Goal: Transaction & Acquisition: Obtain resource

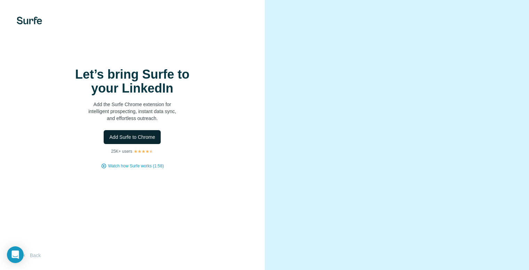
click at [142, 144] on button "Add Surfe to Chrome" at bounding box center [132, 137] width 57 height 14
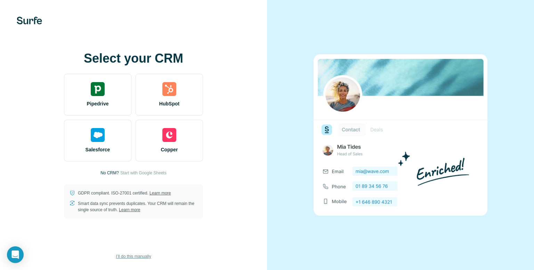
click at [134, 257] on span "I’ll do this manually" at bounding box center [133, 256] width 35 height 6
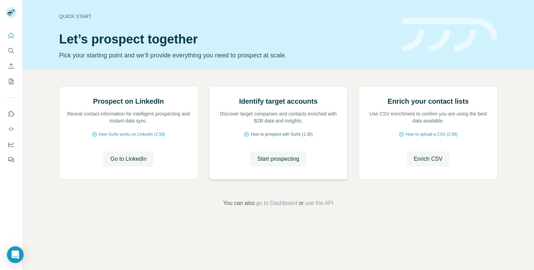
scroll to position [31, 0]
click at [138, 163] on span "Go to LinkedIn" at bounding box center [128, 159] width 36 height 8
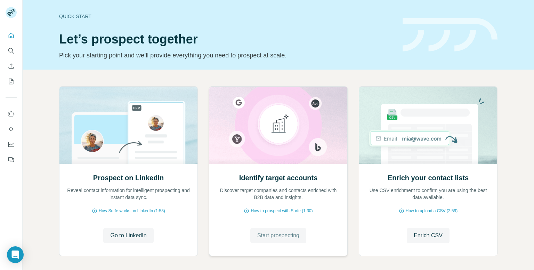
click at [295, 232] on span "Start prospecting" at bounding box center [278, 235] width 42 height 8
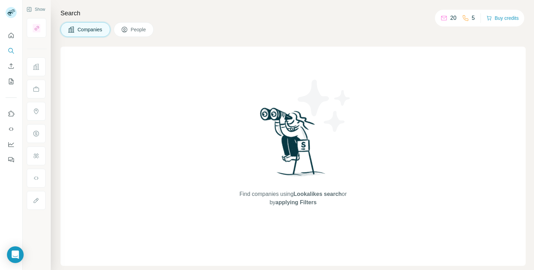
click at [278, 175] on img at bounding box center [293, 145] width 72 height 78
click at [136, 32] on span "People" at bounding box center [139, 29] width 16 height 7
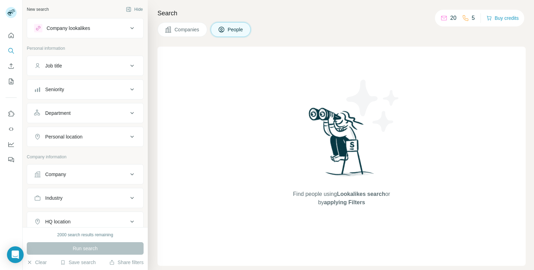
click at [113, 65] on div "Job title" at bounding box center [81, 65] width 94 height 7
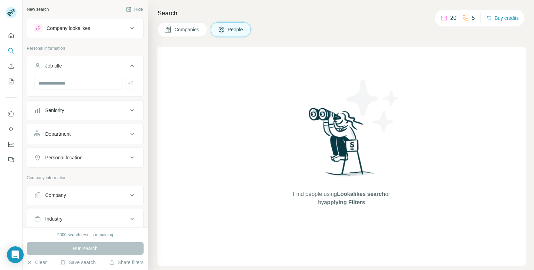
click at [113, 65] on div "Job title" at bounding box center [81, 65] width 94 height 7
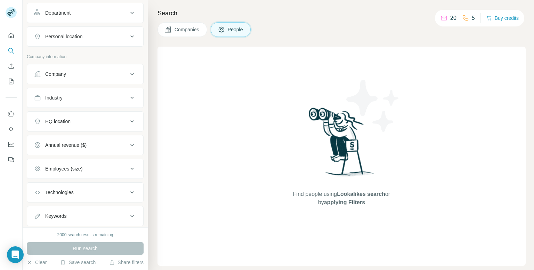
scroll to position [104, 0]
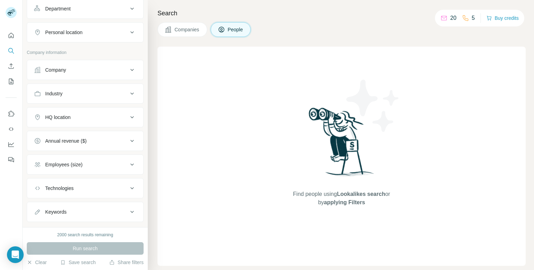
click at [134, 184] on button "Technologies" at bounding box center [85, 188] width 116 height 17
click at [129, 188] on icon at bounding box center [132, 188] width 8 height 8
click at [101, 246] on div "Run search" at bounding box center [85, 248] width 117 height 13
click at [174, 209] on div "Find people using Lookalikes search or by applying Filters" at bounding box center [342, 156] width 368 height 219
click at [451, 13] on div "20 5 Buy credits" at bounding box center [479, 18] width 89 height 17
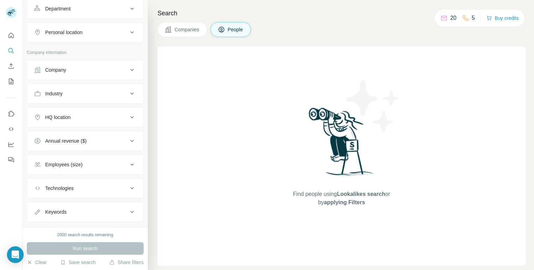
click at [450, 19] on p "20" at bounding box center [453, 18] width 6 height 8
click at [342, 85] on img at bounding box center [373, 105] width 63 height 63
click at [191, 30] on span "Companies" at bounding box center [187, 29] width 25 height 7
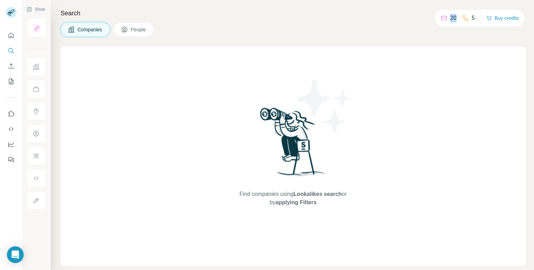
click at [63, 31] on button "Companies" at bounding box center [86, 29] width 50 height 15
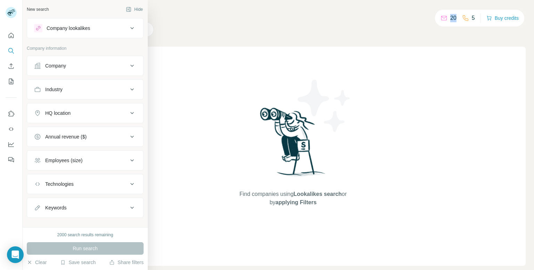
click at [46, 62] on div "Company" at bounding box center [55, 65] width 21 height 7
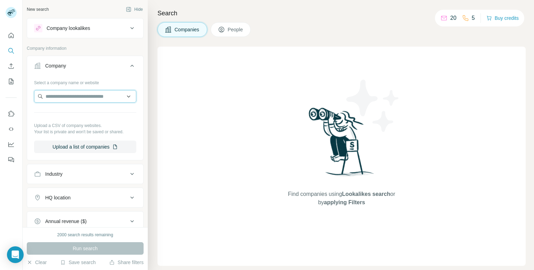
click at [63, 94] on input "text" at bounding box center [85, 96] width 102 height 13
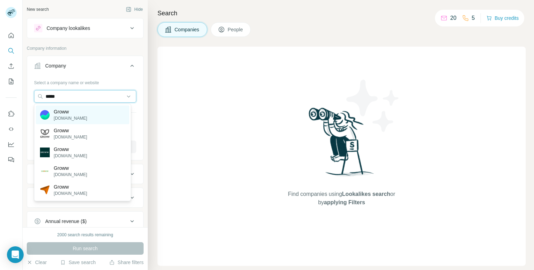
type input "*****"
click at [57, 111] on p "Groww" at bounding box center [70, 111] width 33 height 7
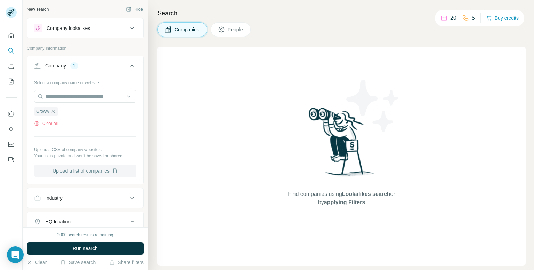
click at [83, 174] on button "Upload a list of companies" at bounding box center [85, 170] width 102 height 13
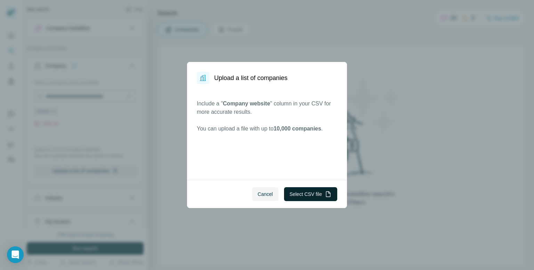
click at [292, 197] on button "Select CSV file" at bounding box center [310, 194] width 53 height 14
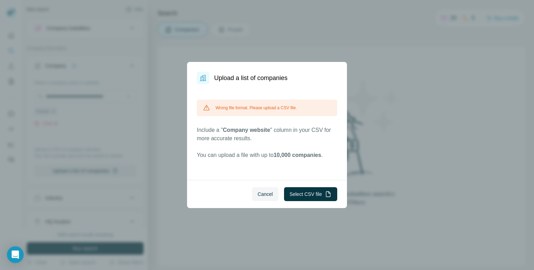
click at [280, 114] on div "Wrong file format. Please upload a CSV file." at bounding box center [267, 107] width 140 height 17
click at [298, 195] on button "Select CSV file" at bounding box center [310, 194] width 53 height 14
click at [317, 192] on button "Select CSV file" at bounding box center [310, 194] width 53 height 14
click at [312, 190] on button "Select CSV file" at bounding box center [310, 194] width 53 height 14
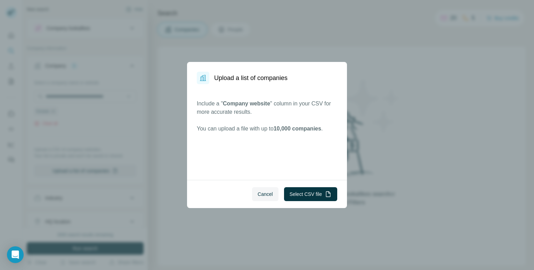
drag, startPoint x: 270, startPoint y: 190, endPoint x: 273, endPoint y: 193, distance: 4.2
click at [273, 193] on button "Cancel" at bounding box center [265, 194] width 26 height 14
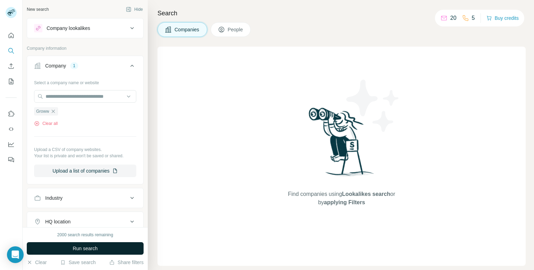
click at [106, 249] on button "Run search" at bounding box center [85, 248] width 117 height 13
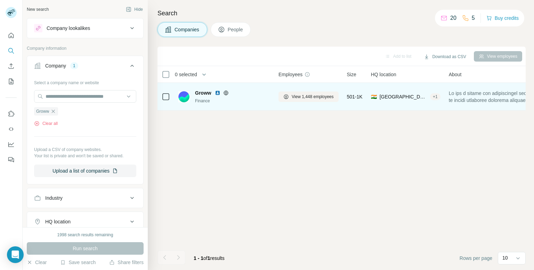
click at [256, 99] on div "Finance" at bounding box center [232, 101] width 75 height 6
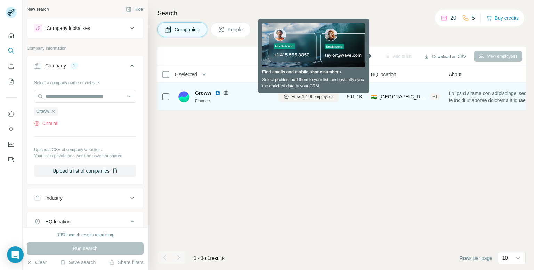
click at [159, 96] on td at bounding box center [166, 97] width 17 height 28
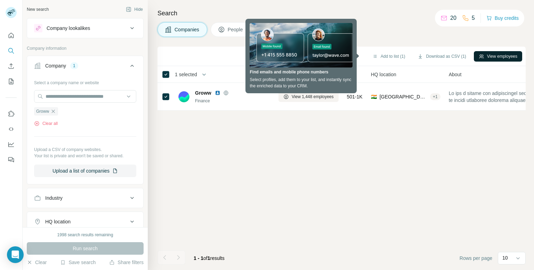
click at [497, 55] on button "View employees" at bounding box center [498, 56] width 48 height 10
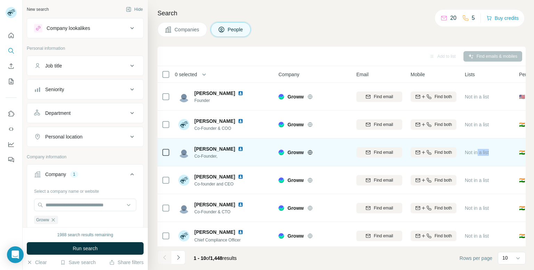
drag, startPoint x: 512, startPoint y: 141, endPoint x: 473, endPoint y: 150, distance: 39.6
click at [473, 150] on td "Not in a list" at bounding box center [488, 152] width 54 height 28
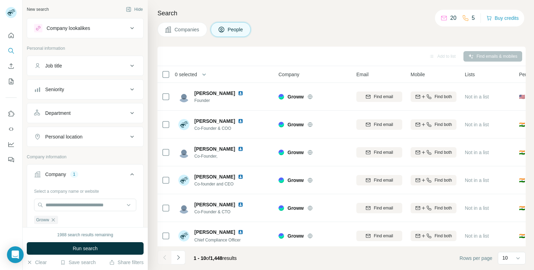
click at [519, 72] on th "Personal location" at bounding box center [542, 74] width 54 height 17
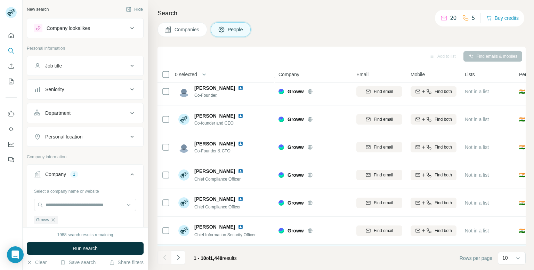
scroll to position [118, 0]
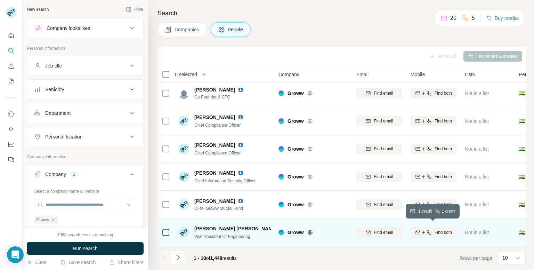
click at [448, 229] on span "Find both" at bounding box center [443, 232] width 17 height 6
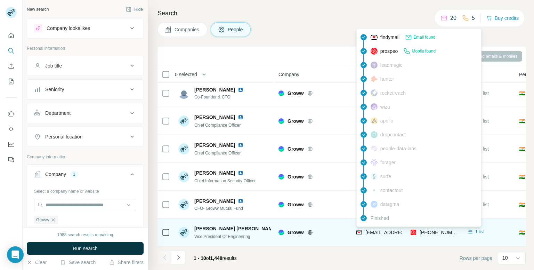
click at [392, 229] on span "[EMAIL_ADDRESS][DOMAIN_NAME]" at bounding box center [406, 232] width 82 height 6
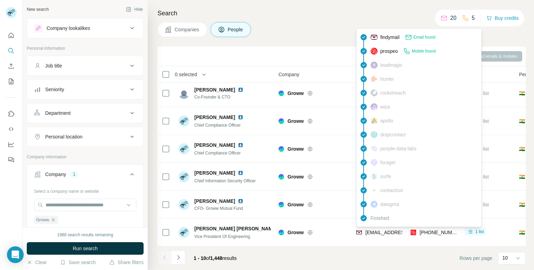
click at [386, 39] on span "findymail" at bounding box center [389, 37] width 19 height 7
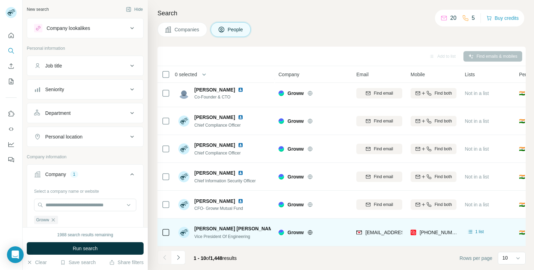
drag, startPoint x: 393, startPoint y: 228, endPoint x: 344, endPoint y: 235, distance: 50.2
click at [344, 235] on div "Groww" at bounding box center [314, 232] width 70 height 19
click at [473, 228] on icon at bounding box center [470, 231] width 7 height 7
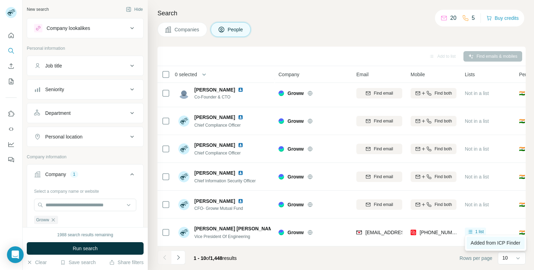
click at [479, 240] on span "Added from ICP Finder" at bounding box center [496, 243] width 50 height 6
click at [515, 256] on icon at bounding box center [518, 258] width 7 height 7
click at [507, 205] on p "60" at bounding box center [507, 204] width 6 height 7
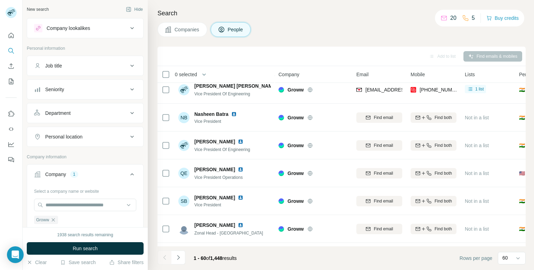
scroll to position [396, 0]
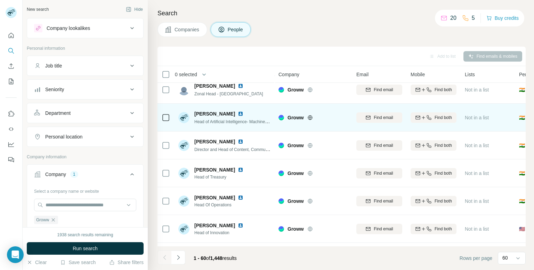
click at [231, 115] on div "[PERSON_NAME]" at bounding box center [232, 113] width 76 height 7
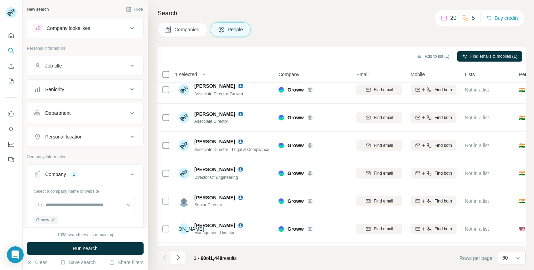
scroll to position [1405, 0]
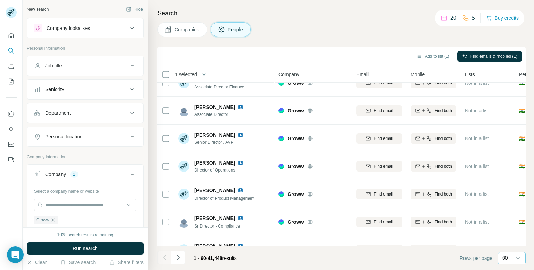
click at [515, 254] on div at bounding box center [518, 258] width 7 height 13
click at [177, 258] on icon "Navigate to next page" at bounding box center [178, 257] width 7 height 7
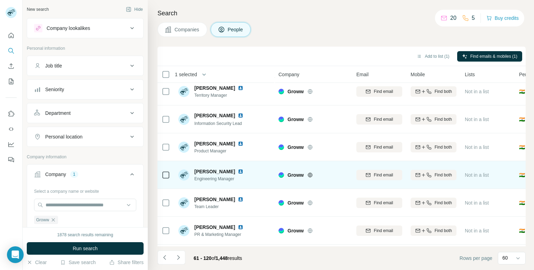
scroll to position [1509, 0]
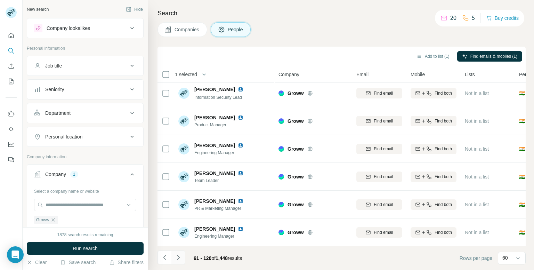
click at [175, 260] on icon "Navigate to next page" at bounding box center [178, 257] width 7 height 7
click at [161, 259] on icon "Navigate to previous page" at bounding box center [164, 257] width 7 height 7
click at [161, 259] on div at bounding box center [165, 257] width 14 height 14
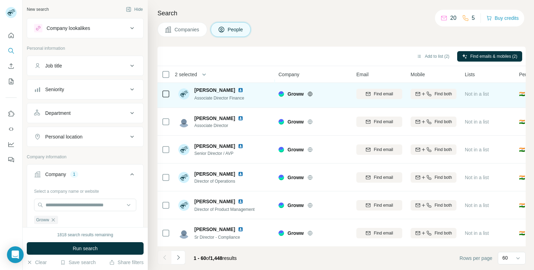
scroll to position [1370, 0]
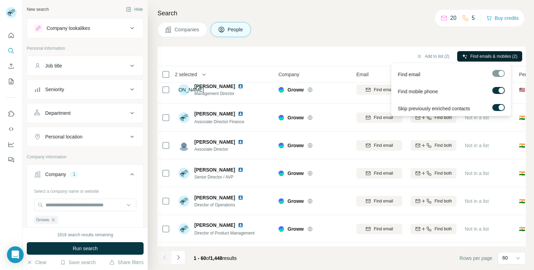
click at [487, 56] on span "Find emails & mobiles (2)" at bounding box center [493, 56] width 47 height 6
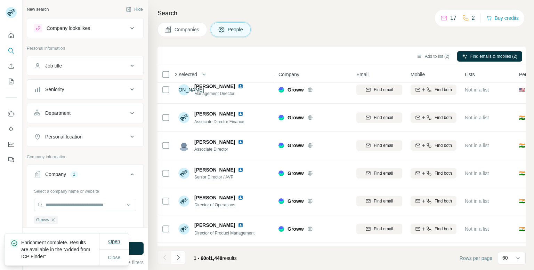
click at [116, 240] on span "Open" at bounding box center [114, 242] width 12 height 6
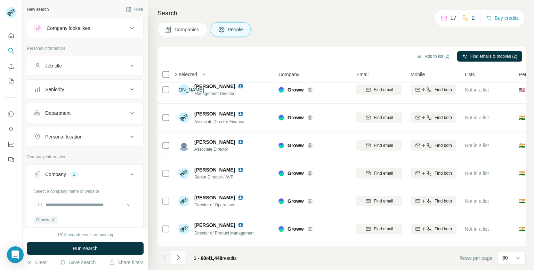
click at [125, 73] on div "Job title" at bounding box center [85, 66] width 117 height 20
click at [128, 34] on button "Company lookalikes" at bounding box center [85, 28] width 116 height 17
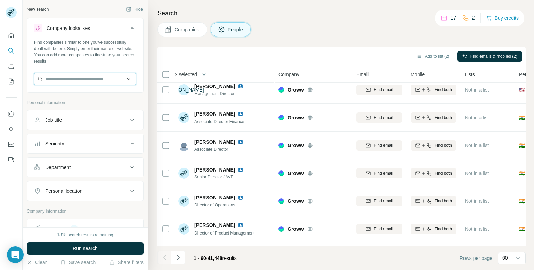
click at [106, 77] on input "text" at bounding box center [85, 79] width 102 height 13
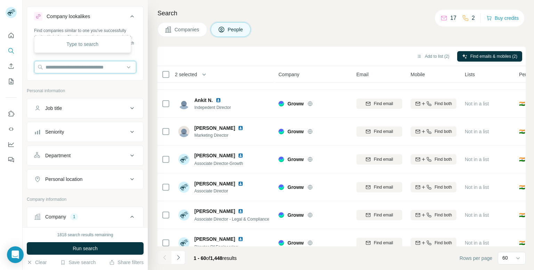
scroll to position [0, 0]
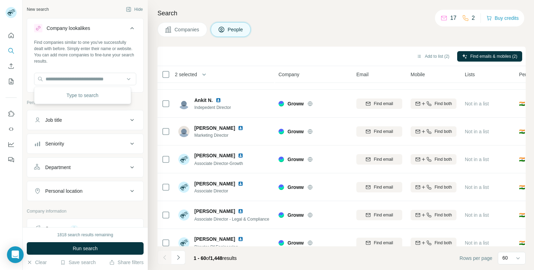
click at [188, 27] on span "Companies" at bounding box center [187, 29] width 25 height 7
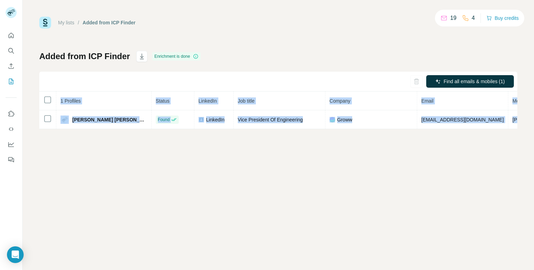
drag, startPoint x: 495, startPoint y: 123, endPoint x: 442, endPoint y: 140, distance: 56.5
click at [442, 140] on div "My lists / Added from ICP Finder 19 4 Buy credits Added from ICP Finder Enrichm…" at bounding box center [278, 135] width 511 height 270
click at [434, 188] on div "My lists / Added from ICP Finder 19 4 Buy credits Added from ICP Finder Enrichm…" at bounding box center [278, 135] width 511 height 270
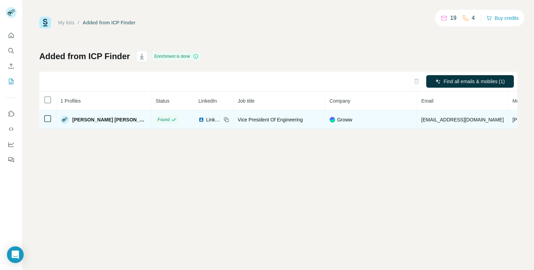
click at [112, 117] on span "[PERSON_NAME] [PERSON_NAME]" at bounding box center [109, 119] width 75 height 7
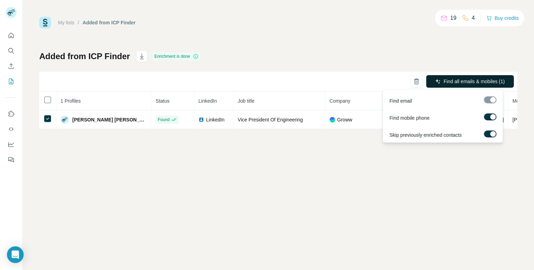
click at [485, 82] on span "Find all emails & mobiles (1)" at bounding box center [474, 81] width 61 height 7
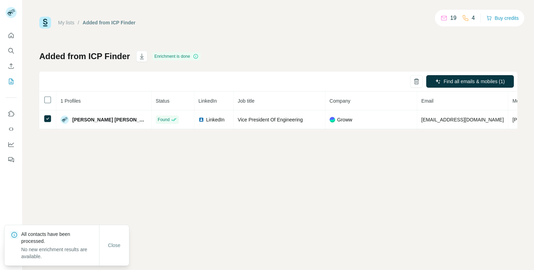
click at [171, 186] on div "My lists / Added from ICP Finder 19 4 Buy credits Added from ICP Finder Enrichm…" at bounding box center [278, 135] width 511 height 270
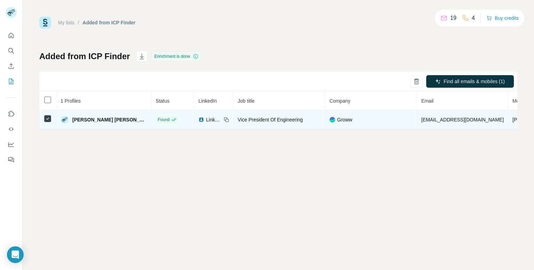
click at [112, 122] on span "Abhishek Kumar Singh" at bounding box center [109, 119] width 75 height 7
click at [61, 118] on img at bounding box center [65, 119] width 8 height 8
click at [421, 121] on span "abhishek.singh@groww.in" at bounding box center [462, 120] width 82 height 6
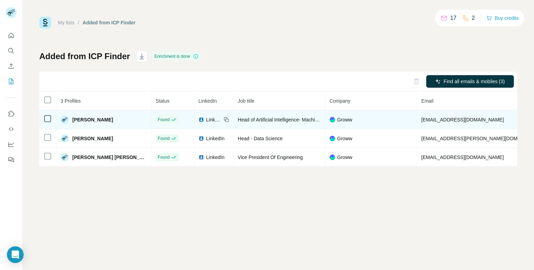
click at [271, 124] on td "Head of Artificial Intelligence- Machine Learning" at bounding box center [280, 119] width 92 height 19
click at [265, 113] on td "Head of Artificial Intelligence- Machine Learning" at bounding box center [280, 119] width 92 height 19
click at [224, 117] on icon at bounding box center [227, 120] width 6 height 6
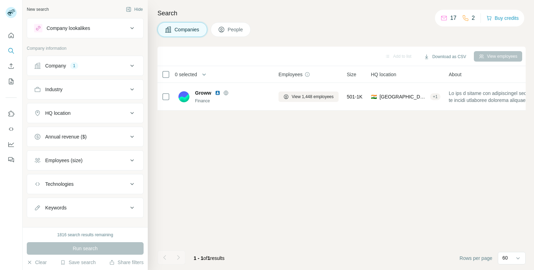
click at [128, 64] on icon at bounding box center [132, 66] width 8 height 8
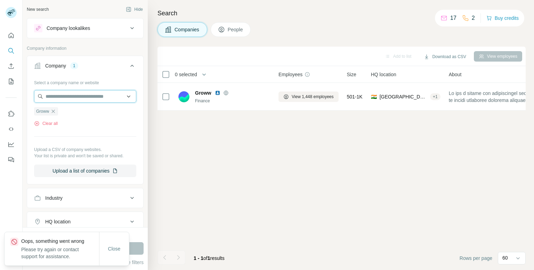
click at [119, 97] on input "text" at bounding box center [85, 96] width 102 height 13
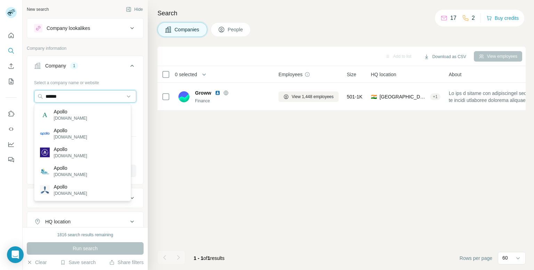
type input "******"
click at [54, 172] on p "askapollo.com" at bounding box center [70, 174] width 33 height 6
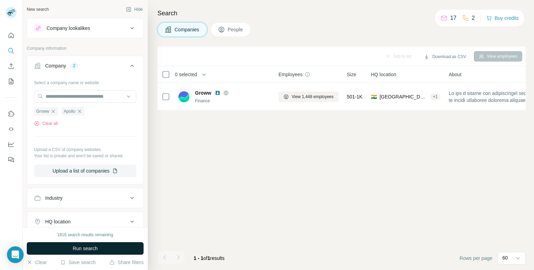
click at [88, 248] on span "Run search" at bounding box center [85, 248] width 25 height 7
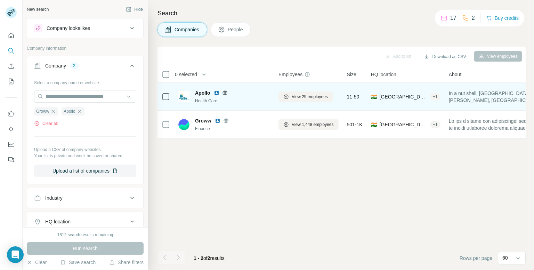
click at [235, 95] on div at bounding box center [234, 93] width 6 height 6
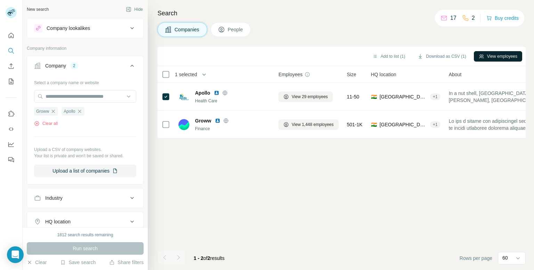
click at [493, 55] on button "View employees" at bounding box center [498, 56] width 48 height 10
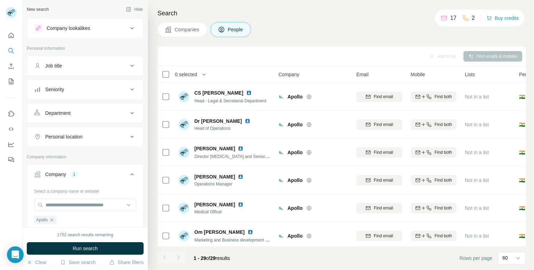
click at [97, 66] on div "Job title" at bounding box center [81, 65] width 94 height 7
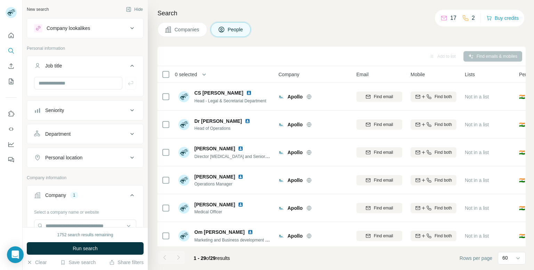
click at [112, 62] on div "Job title" at bounding box center [81, 65] width 94 height 7
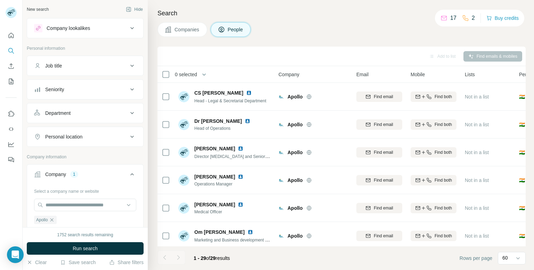
click at [108, 115] on div "Department" at bounding box center [81, 113] width 94 height 7
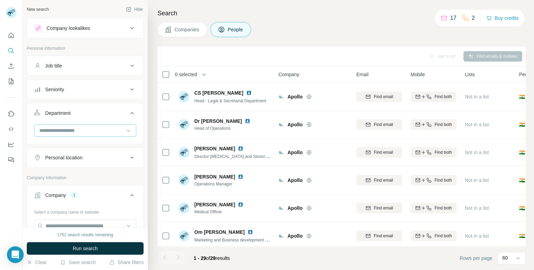
click at [98, 131] on input at bounding box center [82, 131] width 86 height 8
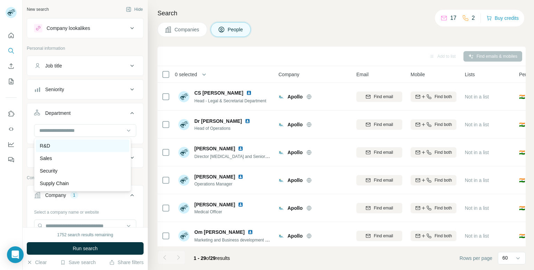
click at [75, 147] on div "R&D" at bounding box center [82, 145] width 85 height 7
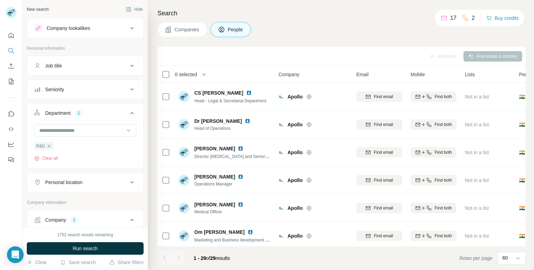
click at [105, 88] on div "Seniority" at bounding box center [81, 89] width 94 height 7
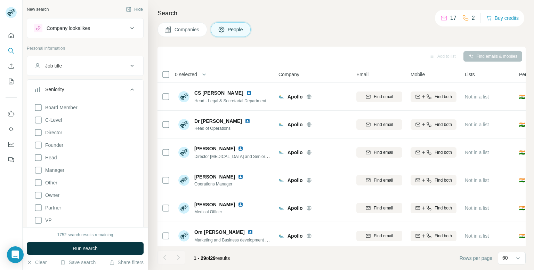
click at [105, 88] on div "Seniority" at bounding box center [81, 89] width 94 height 7
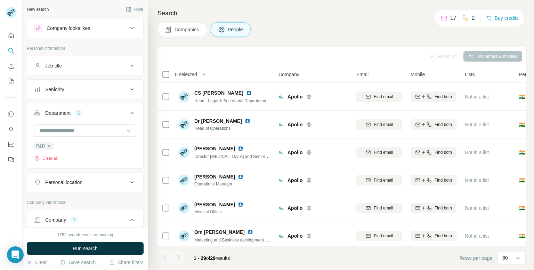
scroll to position [104, 0]
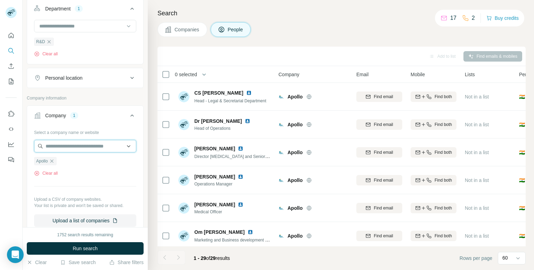
click at [76, 140] on input "text" at bounding box center [85, 146] width 102 height 13
click at [76, 143] on input "text" at bounding box center [85, 146] width 102 height 13
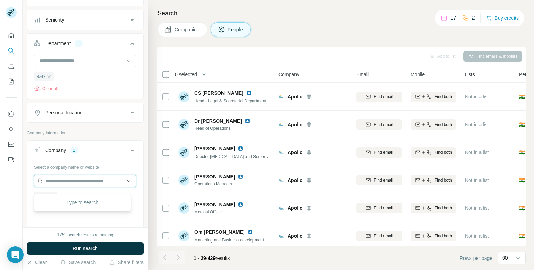
scroll to position [0, 0]
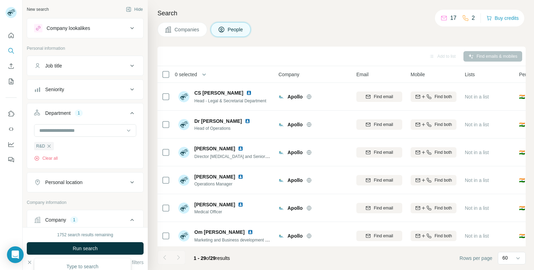
click at [118, 30] on div "Company lookalikes" at bounding box center [81, 28] width 94 height 8
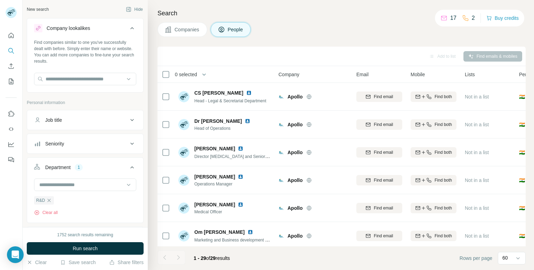
click at [89, 104] on p "Personal information" at bounding box center [85, 102] width 117 height 6
click at [105, 88] on div "Find companies similar to one you've successfully dealt with before. Simply ent…" at bounding box center [85, 64] width 116 height 51
click at [128, 26] on icon at bounding box center [132, 28] width 8 height 8
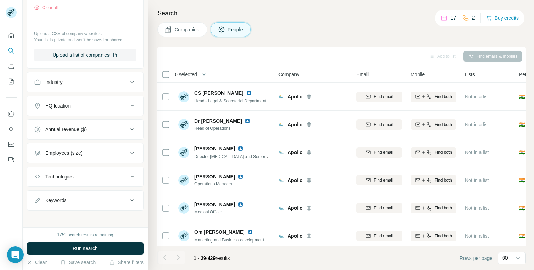
scroll to position [271, 0]
click at [71, 176] on div "Technologies" at bounding box center [59, 175] width 29 height 7
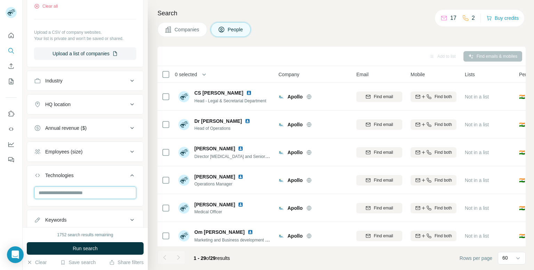
click at [92, 191] on input "text" at bounding box center [85, 192] width 102 height 13
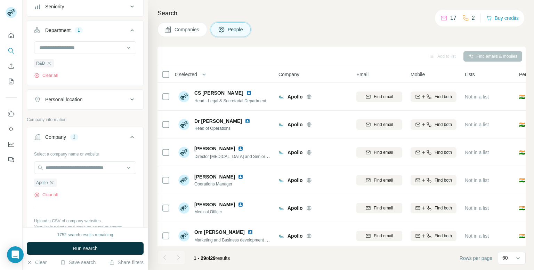
scroll to position [174, 0]
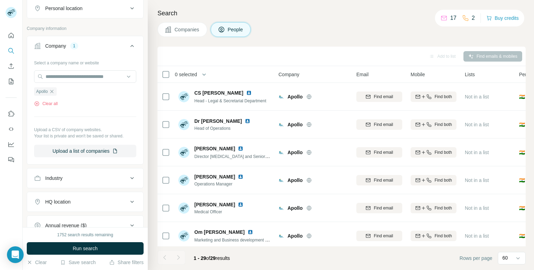
click at [93, 182] on button "Industry" at bounding box center [85, 178] width 116 height 17
click at [90, 190] on div at bounding box center [82, 196] width 86 height 12
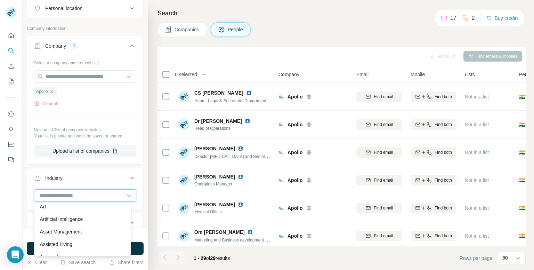
scroll to position [348, 0]
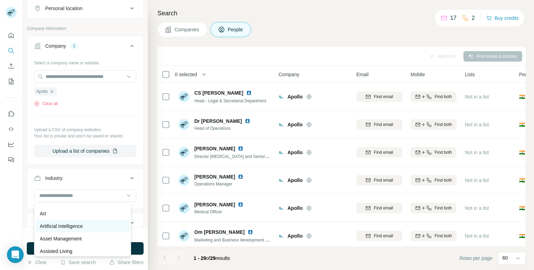
click at [82, 229] on p "Artificial Intelligence" at bounding box center [61, 226] width 43 height 7
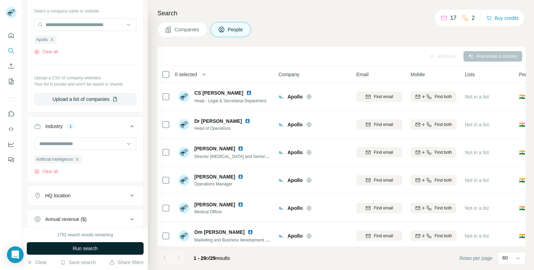
scroll to position [278, 0]
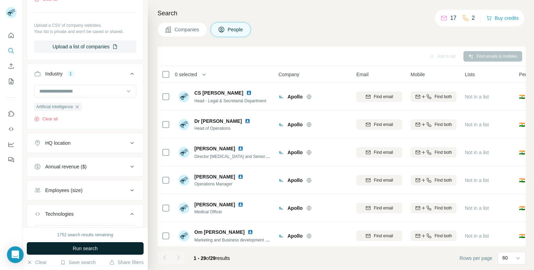
click at [80, 248] on span "Run search" at bounding box center [85, 248] width 25 height 7
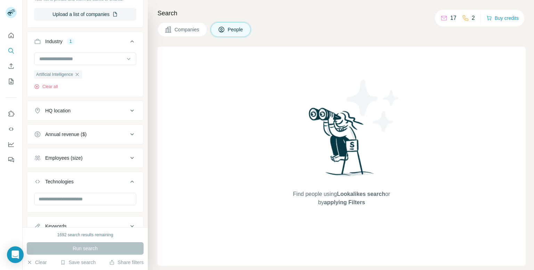
scroll to position [338, 0]
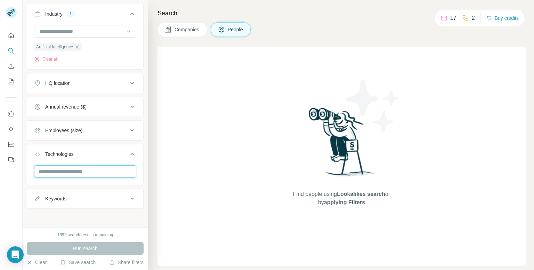
click at [93, 169] on input "text" at bounding box center [85, 171] width 102 height 13
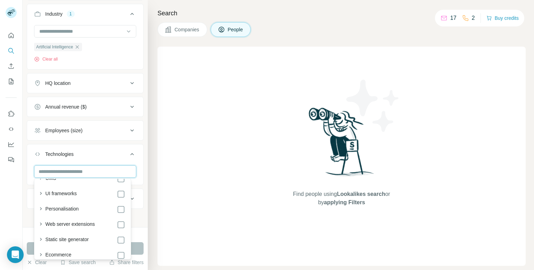
scroll to position [0, 0]
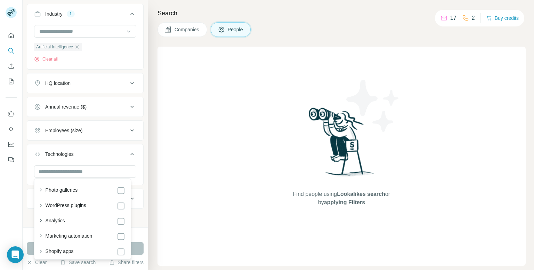
click at [161, 151] on div "Find people using Lookalikes search or by applying Filters" at bounding box center [342, 156] width 368 height 219
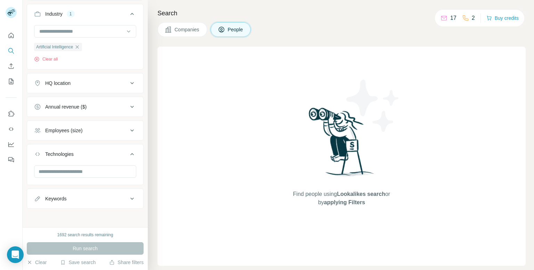
click at [121, 131] on div "Employees (size)" at bounding box center [81, 130] width 94 height 7
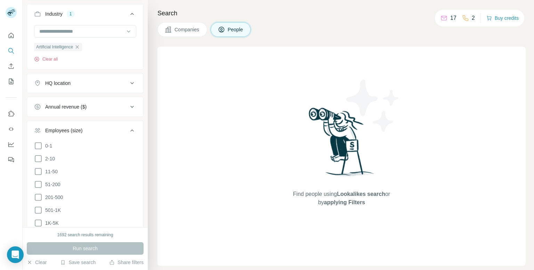
click at [121, 131] on div "Employees (size)" at bounding box center [81, 130] width 94 height 7
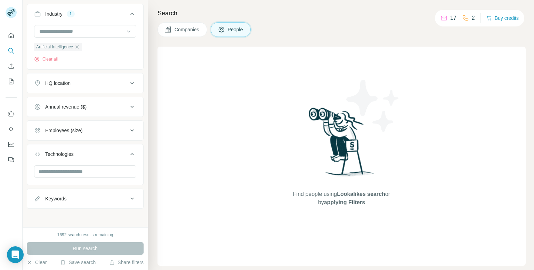
click at [130, 106] on icon at bounding box center [131, 107] width 3 height 2
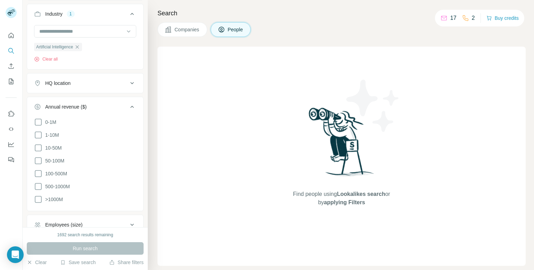
click at [130, 106] on icon at bounding box center [131, 107] width 3 height 2
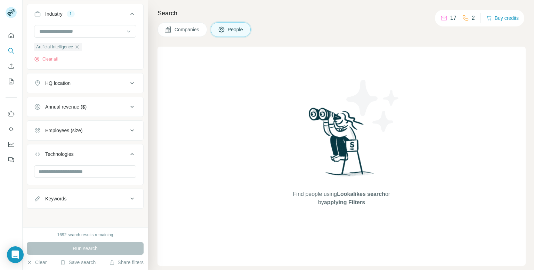
click at [124, 89] on button "HQ location" at bounding box center [85, 83] width 116 height 17
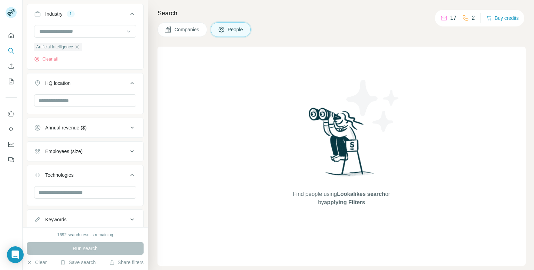
click at [124, 89] on button "HQ location" at bounding box center [85, 84] width 116 height 19
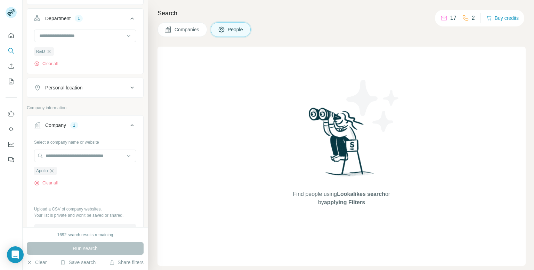
scroll to position [95, 0]
click at [97, 151] on input "text" at bounding box center [85, 156] width 102 height 13
click at [79, 193] on div "Select a company name or website Apollo Clear all Upload a CSV of company websi…" at bounding box center [85, 186] width 102 height 100
click at [54, 172] on icon "button" at bounding box center [52, 171] width 6 height 6
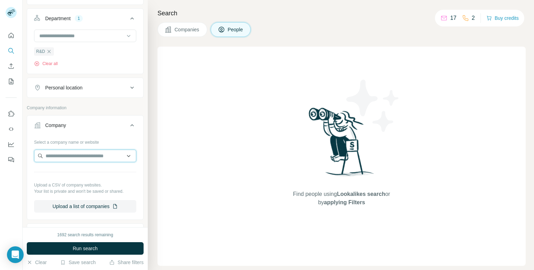
click at [105, 153] on input "text" at bounding box center [85, 156] width 102 height 13
click at [110, 157] on input "text" at bounding box center [85, 156] width 102 height 13
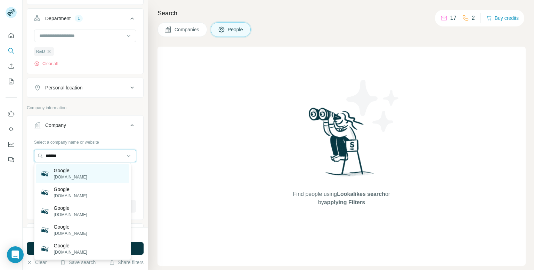
scroll to position [129, 0]
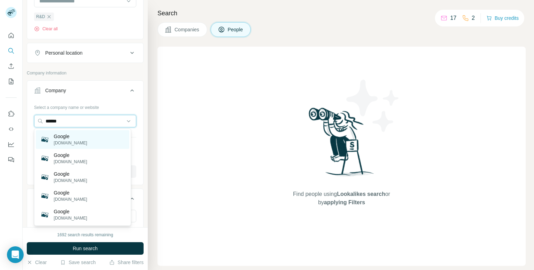
type input "******"
click at [68, 142] on p "google.com" at bounding box center [70, 143] width 33 height 6
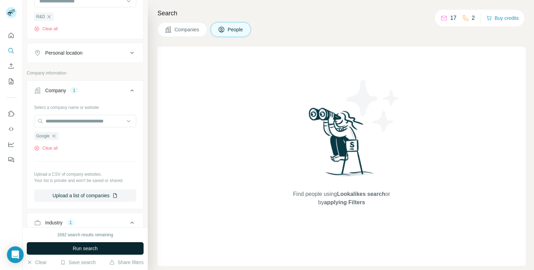
click at [109, 247] on button "Run search" at bounding box center [85, 248] width 117 height 13
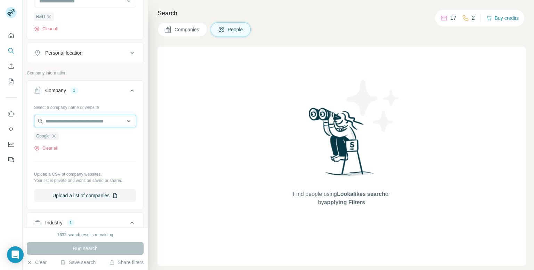
click at [95, 126] on input "text" at bounding box center [85, 121] width 102 height 13
click at [49, 156] on div "Select a company name or website Google Clear all Upload a CSV of company websi…" at bounding box center [85, 152] width 102 height 100
click at [54, 137] on icon "button" at bounding box center [54, 136] width 6 height 6
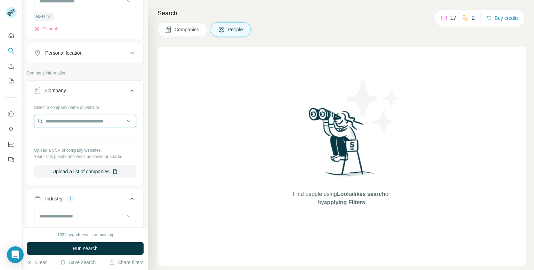
click at [69, 115] on input "text" at bounding box center [85, 121] width 102 height 13
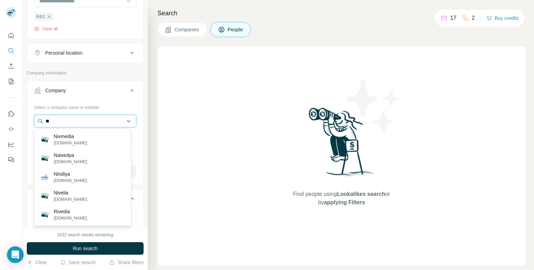
type input "*"
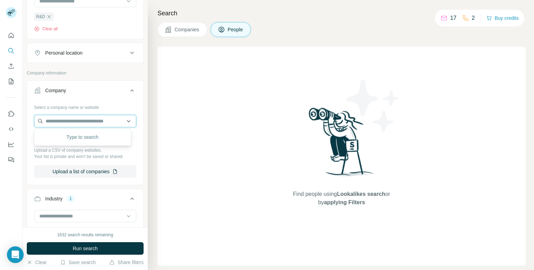
click at [98, 115] on input "text" at bounding box center [85, 121] width 102 height 13
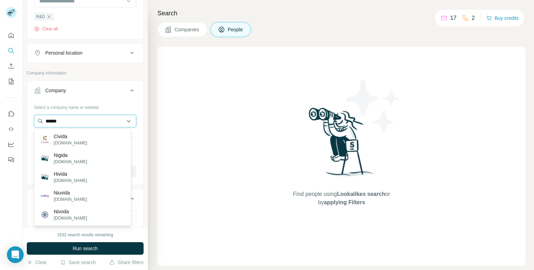
click at [67, 117] on input "******" at bounding box center [85, 121] width 102 height 13
type input "*"
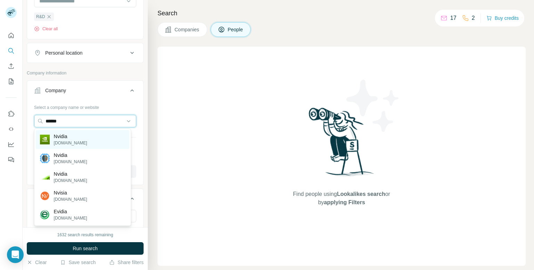
type input "******"
click at [57, 145] on p "[DOMAIN_NAME]" at bounding box center [70, 143] width 33 height 6
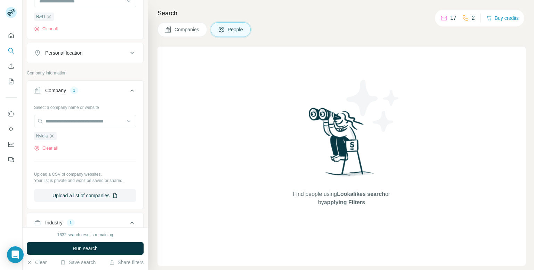
scroll to position [268, 0]
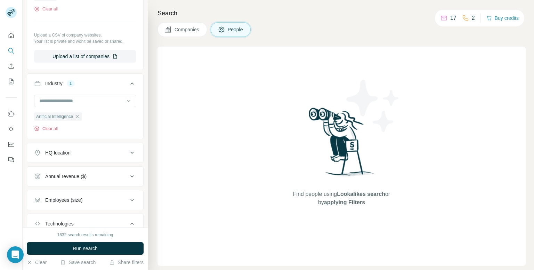
click at [55, 126] on button "Clear all" at bounding box center [46, 129] width 24 height 6
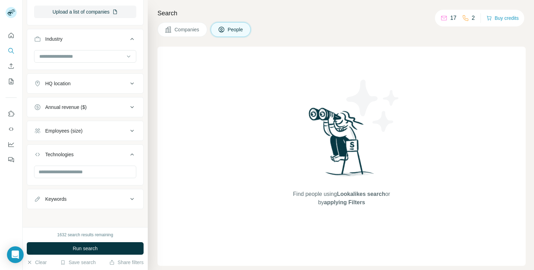
drag, startPoint x: 56, startPoint y: 246, endPoint x: 54, endPoint y: 240, distance: 5.9
click at [56, 247] on button "Run search" at bounding box center [85, 248] width 117 height 13
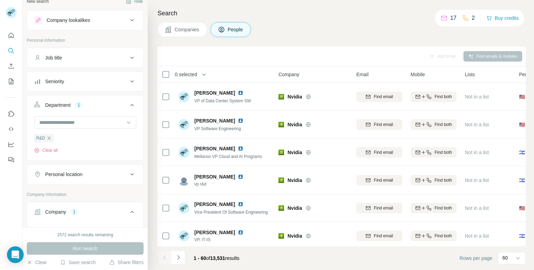
scroll to position [0, 0]
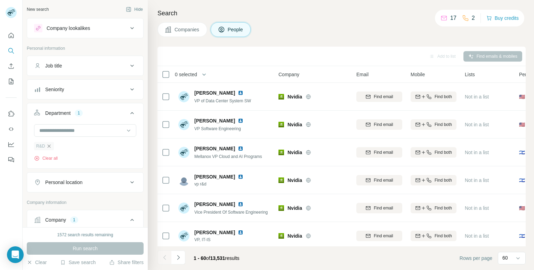
click at [49, 145] on icon "button" at bounding box center [49, 146] width 6 height 6
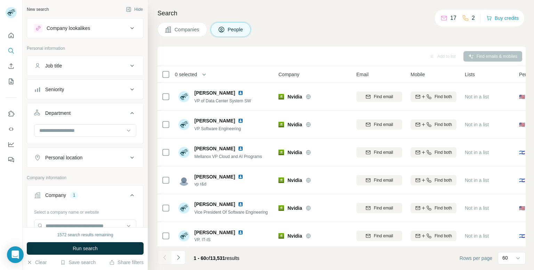
click at [114, 27] on div "Company lookalikes" at bounding box center [81, 28] width 94 height 8
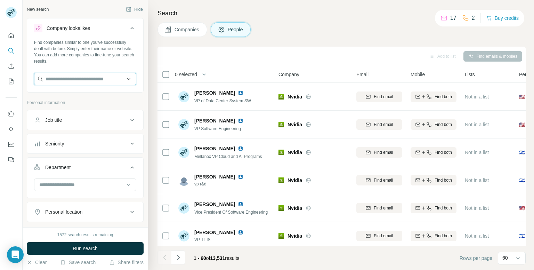
click at [119, 85] on input "text" at bounding box center [85, 79] width 102 height 13
click at [120, 84] on input "text" at bounding box center [85, 79] width 102 height 13
click at [130, 27] on icon at bounding box center [131, 28] width 3 height 2
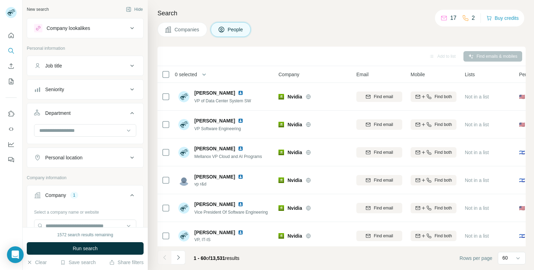
click at [184, 25] on button "Companies" at bounding box center [183, 29] width 50 height 15
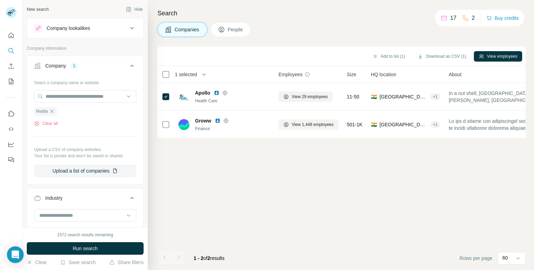
click at [220, 29] on icon at bounding box center [222, 30] width 6 height 6
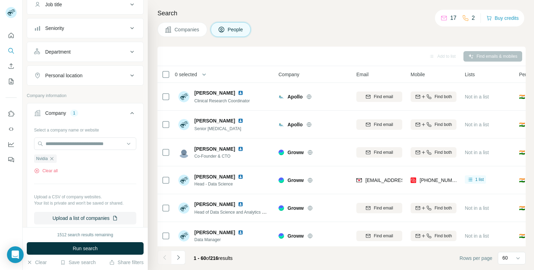
scroll to position [104, 0]
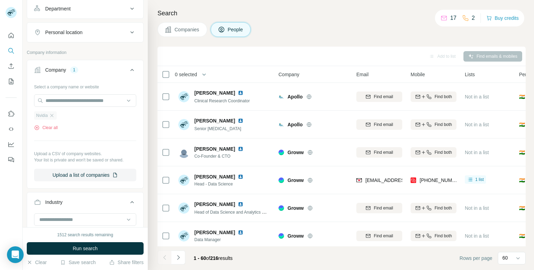
click at [45, 116] on span "Nvidia" at bounding box center [41, 115] width 11 height 6
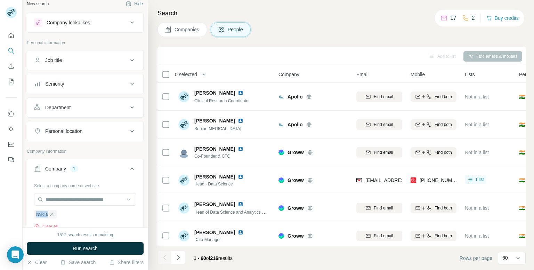
scroll to position [0, 0]
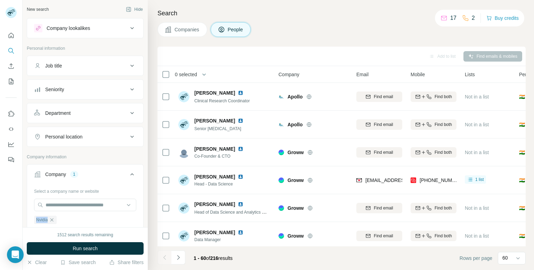
click at [65, 93] on button "Seniority" at bounding box center [85, 89] width 116 height 17
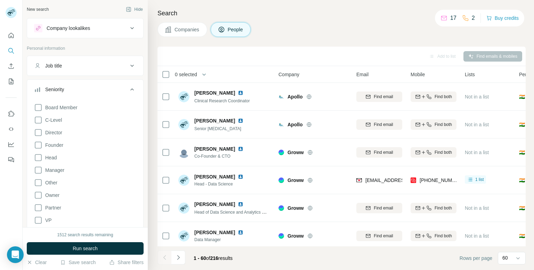
click at [85, 79] on div "Seniority Board Member C-Level Director Founder Head Manager Other Owner Partne…" at bounding box center [85, 155] width 117 height 152
click at [131, 70] on button "Job title" at bounding box center [85, 65] width 116 height 17
click at [120, 74] on button "Job title" at bounding box center [85, 66] width 116 height 19
click at [128, 87] on icon at bounding box center [132, 89] width 8 height 8
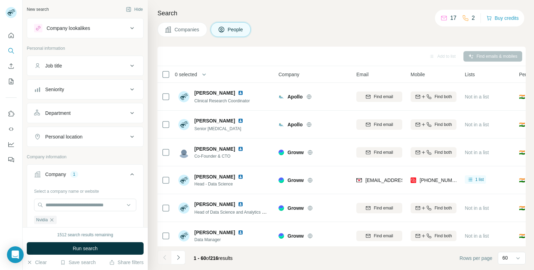
click at [122, 117] on button "Department" at bounding box center [85, 113] width 116 height 17
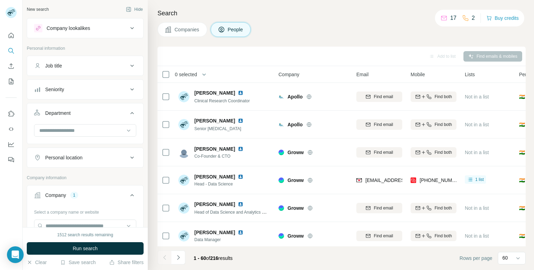
click at [128, 109] on icon at bounding box center [132, 113] width 8 height 8
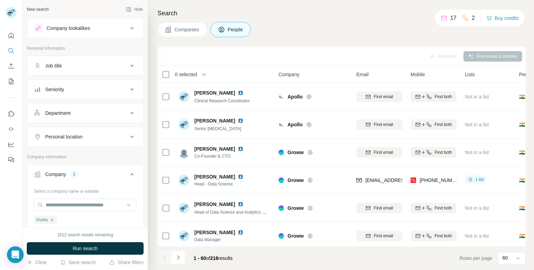
click at [129, 135] on icon at bounding box center [132, 136] width 8 height 8
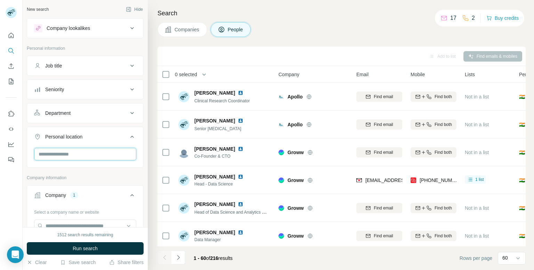
click at [118, 152] on input "text" at bounding box center [85, 154] width 102 height 13
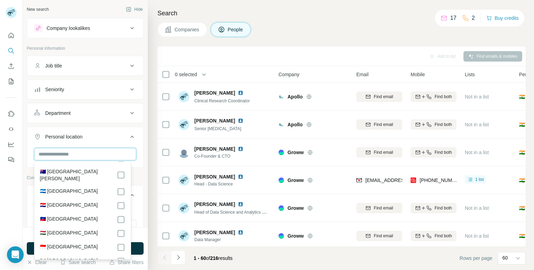
scroll to position [1403, 0]
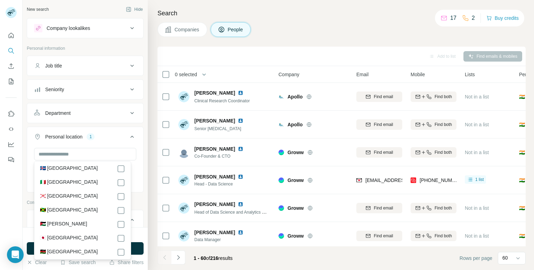
scroll to position [1473, 0]
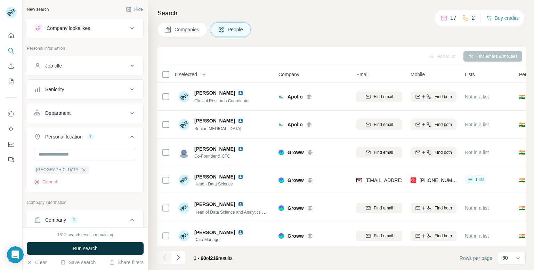
click at [128, 136] on icon at bounding box center [132, 136] width 8 height 8
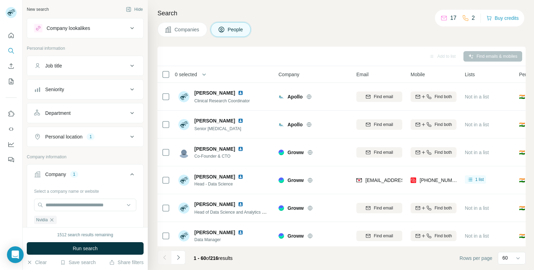
click at [128, 137] on icon at bounding box center [132, 136] width 8 height 8
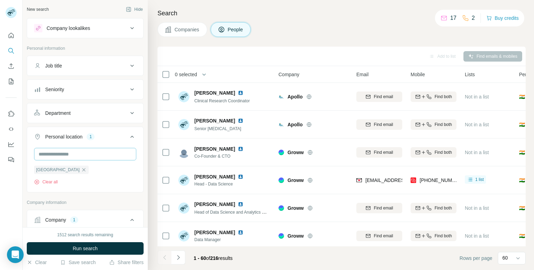
scroll to position [70, 0]
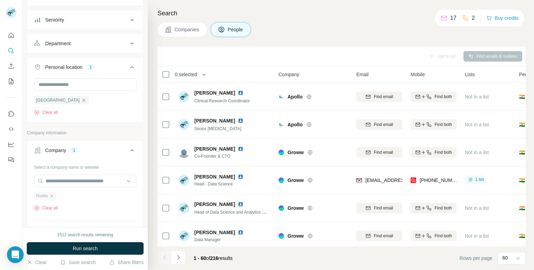
click at [40, 195] on span "Nvidia" at bounding box center [41, 196] width 11 height 6
click at [57, 181] on input "text" at bounding box center [85, 181] width 102 height 13
click at [64, 193] on div "Type to search" at bounding box center [83, 197] width 94 height 14
click at [45, 195] on span "Nvidia" at bounding box center [41, 196] width 11 height 6
click at [70, 180] on input "text" at bounding box center [85, 181] width 102 height 13
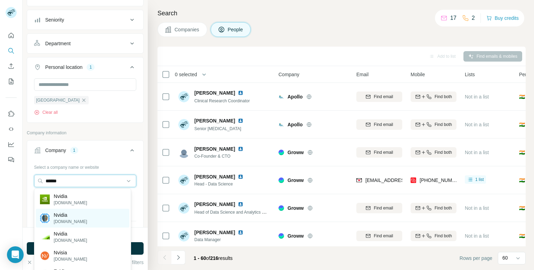
type input "******"
click at [63, 210] on div "Nvidia robadainformatici.it" at bounding box center [83, 218] width 94 height 19
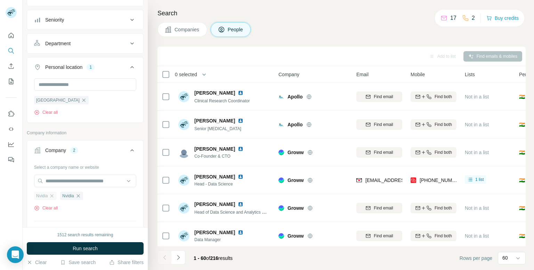
click at [39, 195] on span "Nvidia" at bounding box center [41, 196] width 11 height 6
click at [75, 178] on input "text" at bounding box center [85, 181] width 102 height 13
click at [67, 196] on div "Type to search" at bounding box center [83, 197] width 94 height 14
click at [99, 178] on input "text" at bounding box center [85, 181] width 102 height 13
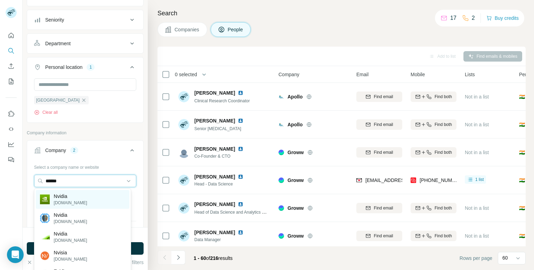
type input "******"
click at [61, 197] on p "Nvidia" at bounding box center [70, 196] width 33 height 7
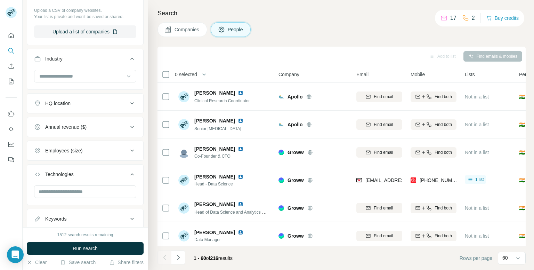
scroll to position [313, 0]
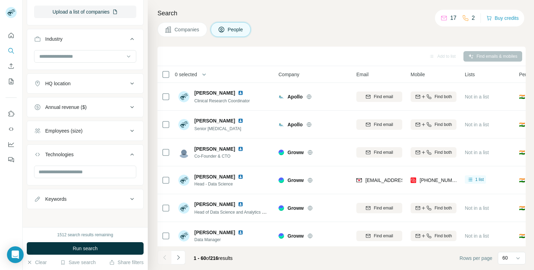
click at [121, 243] on button "Run search" at bounding box center [85, 248] width 117 height 13
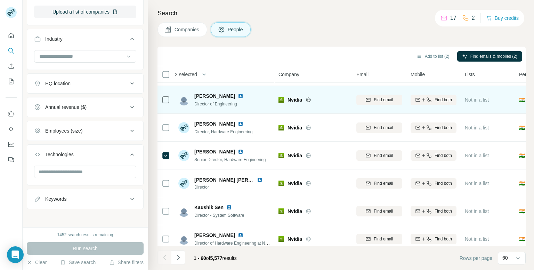
scroll to position [1509, 0]
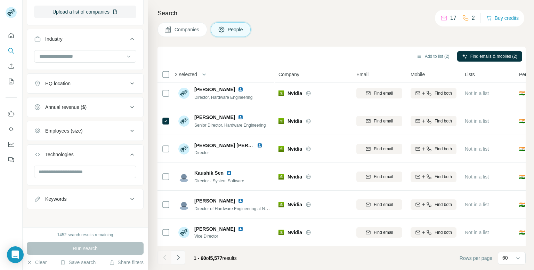
click at [183, 258] on button "Navigate to next page" at bounding box center [178, 257] width 14 height 14
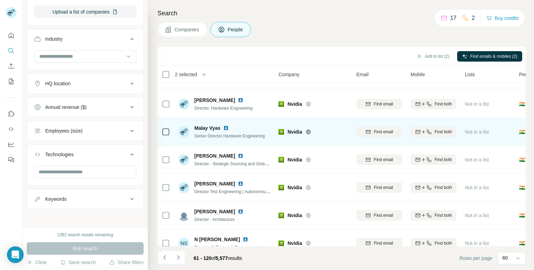
scroll to position [0, 0]
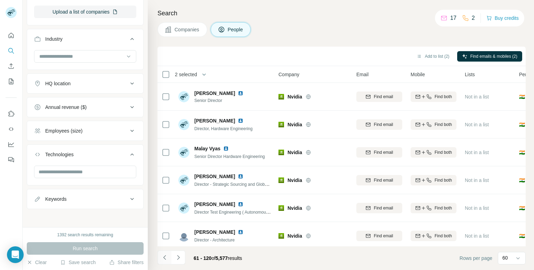
click at [166, 255] on icon "Navigate to previous page" at bounding box center [164, 257] width 7 height 7
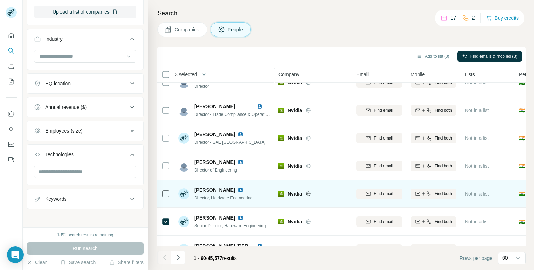
scroll to position [1426, 0]
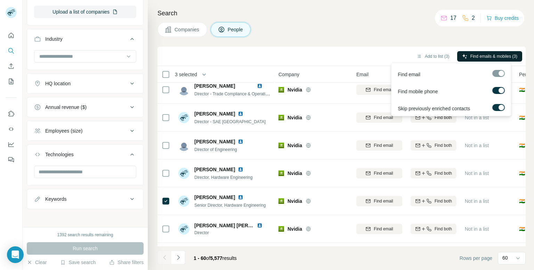
click at [480, 58] on span "Find emails & mobiles (3)" at bounding box center [493, 56] width 47 height 6
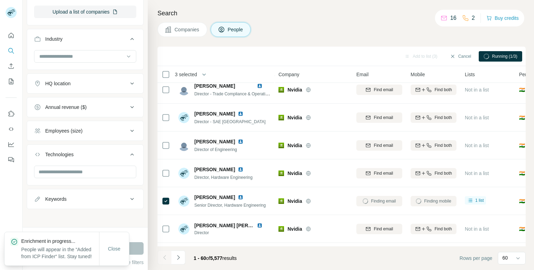
click at [66, 246] on p "People will appear in the “Added from ICP Finder“ list. Stay tuned!" at bounding box center [60, 253] width 78 height 14
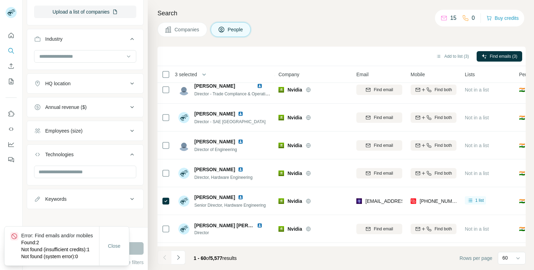
click at [79, 239] on div "Found : 2" at bounding box center [59, 242] width 77 height 7
click at [76, 256] on div "Not found (system error) : 0" at bounding box center [59, 256] width 77 height 7
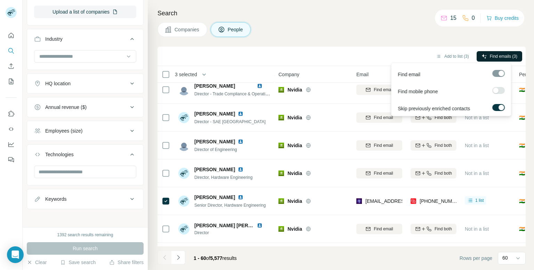
click at [493, 56] on span "Find emails (3)" at bounding box center [503, 56] width 27 height 6
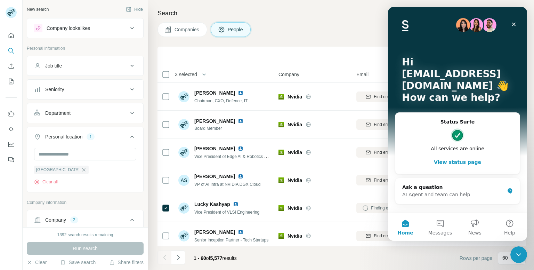
scroll to position [348, 0]
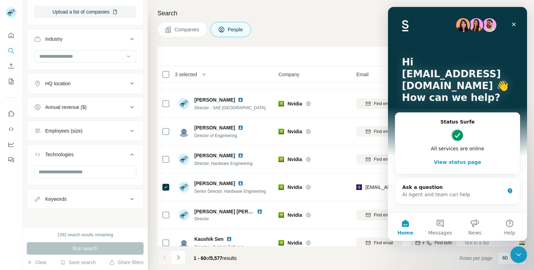
click at [315, 36] on div "Companies People" at bounding box center [342, 29] width 368 height 15
click at [512, 24] on icon "Close" at bounding box center [514, 25] width 6 height 6
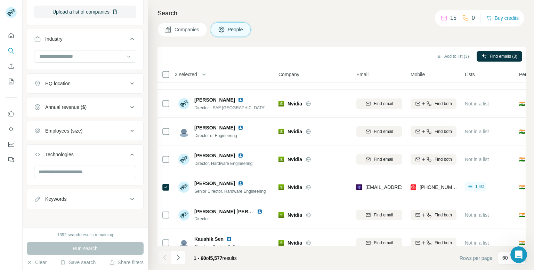
scroll to position [0, 0]
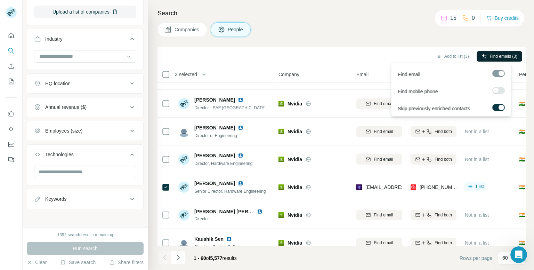
click at [487, 57] on button "Find emails (3)" at bounding box center [500, 56] width 46 height 10
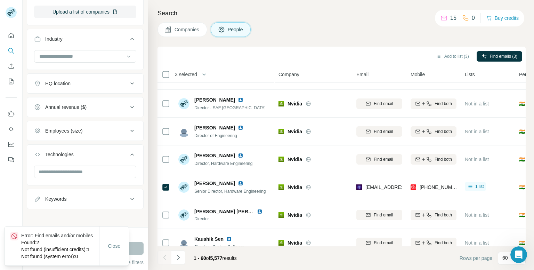
click at [42, 252] on div "Not found (insufficient credits) : 1" at bounding box center [59, 249] width 77 height 7
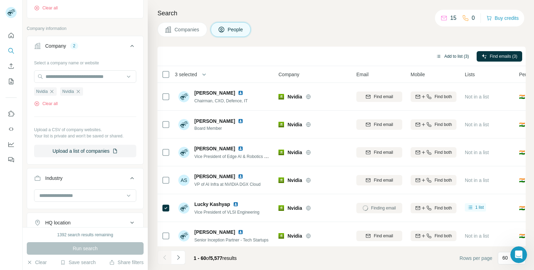
click at [446, 53] on button "Add to list (3)" at bounding box center [452, 56] width 43 height 10
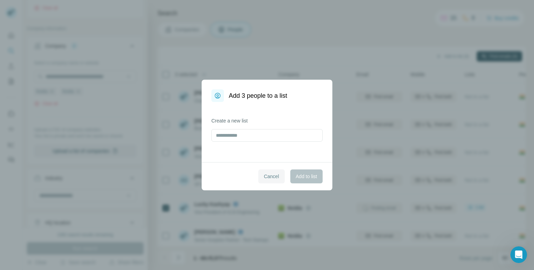
click at [267, 176] on span "Cancel" at bounding box center [271, 176] width 15 height 7
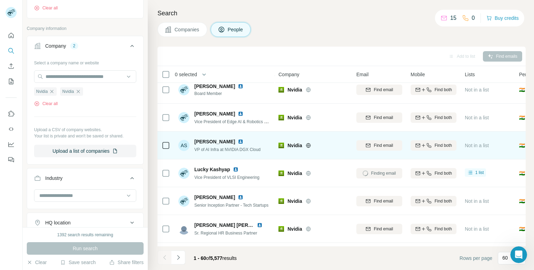
scroll to position [104, 0]
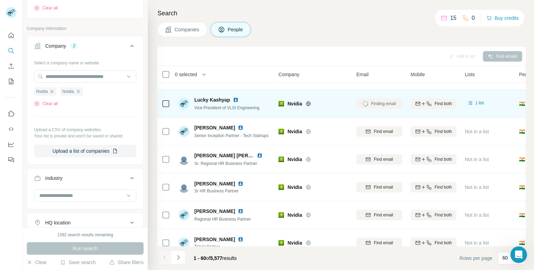
click at [166, 107] on icon at bounding box center [166, 103] width 8 height 8
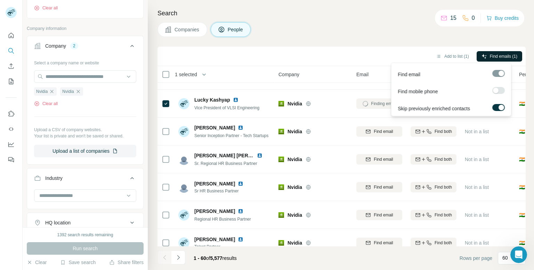
click at [495, 52] on button "Find emails (1)" at bounding box center [500, 56] width 46 height 10
click at [479, 53] on button "Find emails (1)" at bounding box center [500, 56] width 46 height 10
click at [482, 57] on icon "button" at bounding box center [485, 57] width 6 height 6
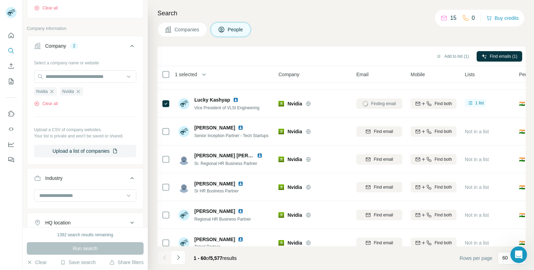
click at [399, 45] on div "Search Companies People Add to list (1) Find emails (1) 1 selected People Compa…" at bounding box center [341, 135] width 386 height 270
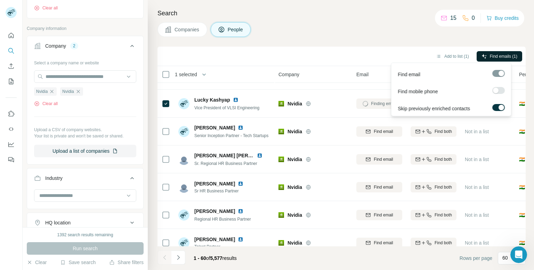
click at [506, 54] on span "Find emails (1)" at bounding box center [503, 56] width 27 height 6
click at [501, 72] on div at bounding box center [498, 73] width 13 height 7
click at [497, 92] on div at bounding box center [496, 91] width 6 height 6
click at [502, 103] on div "Skip previously enriched contacts" at bounding box center [451, 106] width 117 height 17
click at [501, 105] on div at bounding box center [502, 108] width 6 height 6
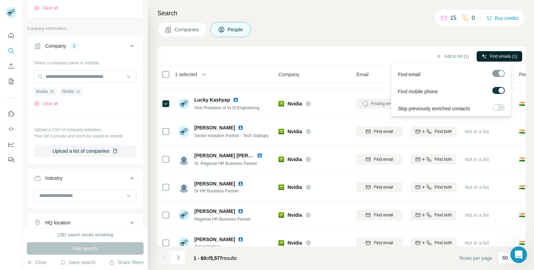
click at [500, 104] on label at bounding box center [498, 107] width 13 height 7
click at [515, 52] on button "Find emails (1)" at bounding box center [500, 56] width 46 height 10
click at [397, 22] on div "Companies People" at bounding box center [342, 29] width 368 height 15
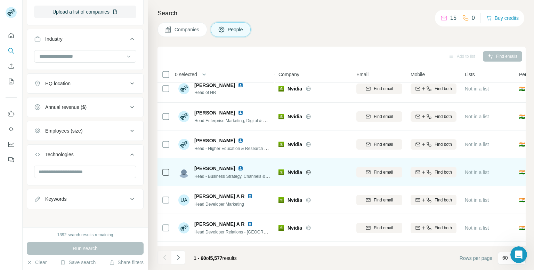
scroll to position [591, 0]
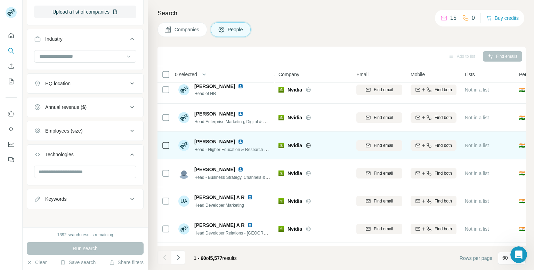
click at [169, 145] on icon at bounding box center [166, 145] width 8 height 8
click at [170, 145] on td at bounding box center [166, 145] width 17 height 28
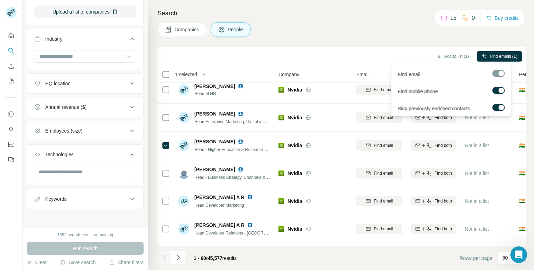
click at [483, 56] on icon "button" at bounding box center [485, 57] width 6 height 6
click at [483, 57] on icon "button" at bounding box center [485, 57] width 6 height 6
click at [502, 69] on div "Find email" at bounding box center [451, 72] width 117 height 17
click at [502, 56] on span "Find emails (1)" at bounding box center [503, 56] width 27 height 6
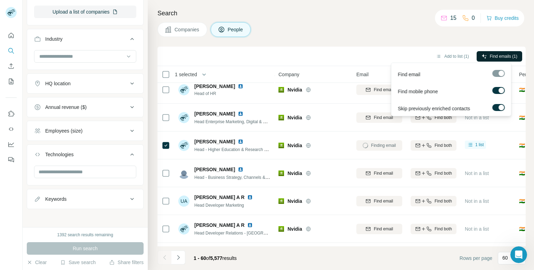
click at [406, 20] on div "Search Companies People Add to list (1) Find emails (1) 1 selected People Compa…" at bounding box center [341, 135] width 386 height 270
click at [417, 74] on span "Find email" at bounding box center [409, 74] width 23 height 7
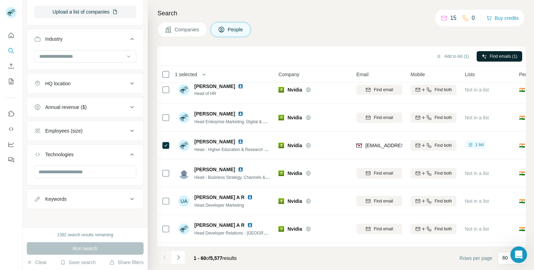
click at [388, 39] on div "Search Companies People Add to list (1) Find emails (1) 1 selected People Compa…" at bounding box center [341, 135] width 386 height 270
click at [53, 249] on div "Run search" at bounding box center [85, 248] width 117 height 13
click at [53, 247] on div "Run search" at bounding box center [85, 248] width 117 height 13
click at [108, 196] on div "Keywords" at bounding box center [81, 198] width 94 height 7
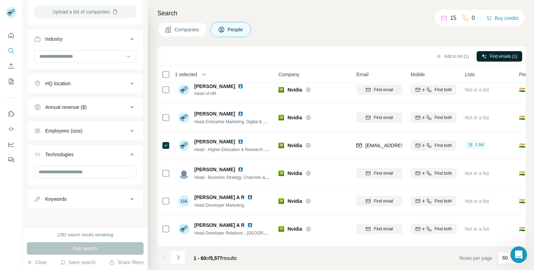
click at [73, 11] on button "Upload a list of companies" at bounding box center [85, 12] width 102 height 13
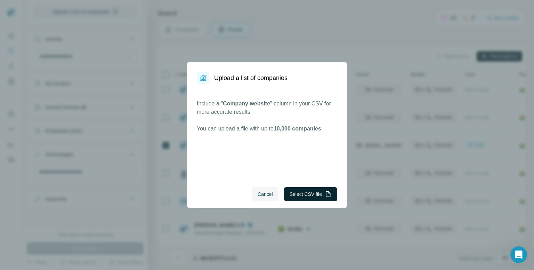
click at [291, 192] on button "Select CSV file" at bounding box center [310, 194] width 53 height 14
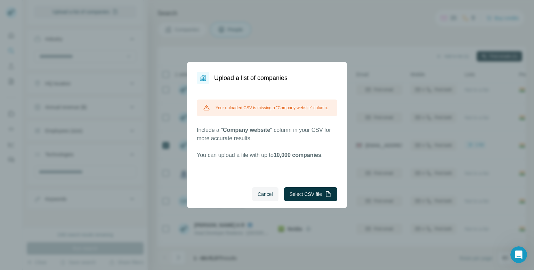
click at [381, 57] on div "Upload a list of companies Your uploaded CSV is missing a "Company website" col…" at bounding box center [267, 135] width 534 height 270
click at [302, 192] on button "Select CSV file" at bounding box center [310, 194] width 53 height 14
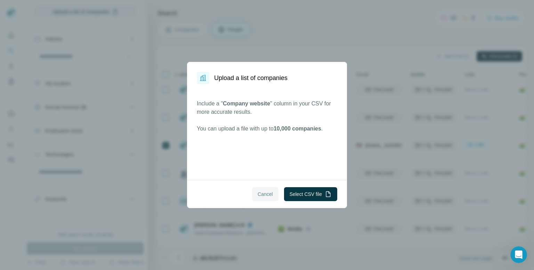
click at [271, 191] on button "Cancel" at bounding box center [265, 194] width 26 height 14
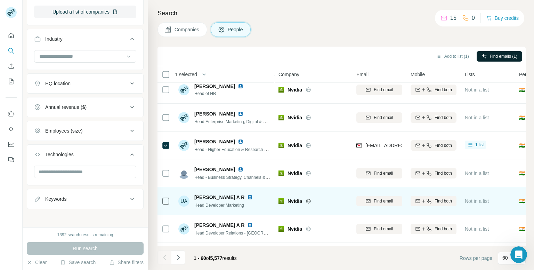
click at [270, 191] on div "UA Unnikrishnan A R Head Developer Marketing" at bounding box center [224, 200] width 92 height 19
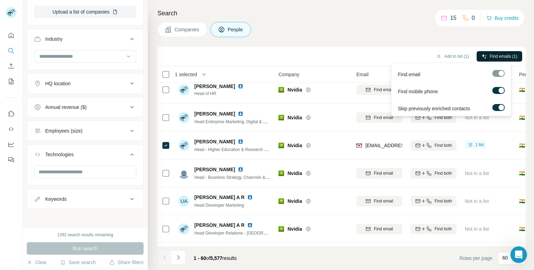
click at [487, 57] on button "Find emails (1)" at bounding box center [500, 56] width 46 height 10
click at [500, 19] on button "Buy credits" at bounding box center [502, 18] width 32 height 10
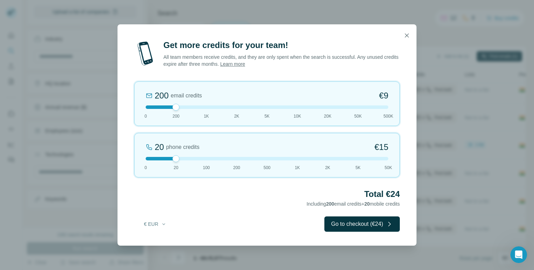
click at [405, 37] on icon "button" at bounding box center [406, 35] width 7 height 7
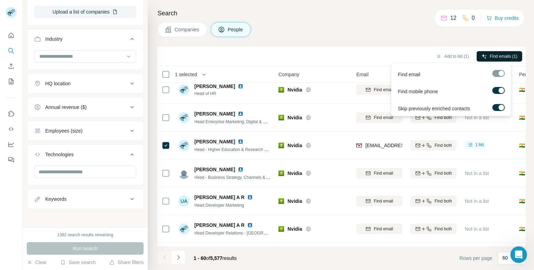
click at [477, 54] on button "Find emails (1)" at bounding box center [500, 56] width 46 height 10
click at [462, 53] on button "Add to list (1)" at bounding box center [452, 56] width 43 height 10
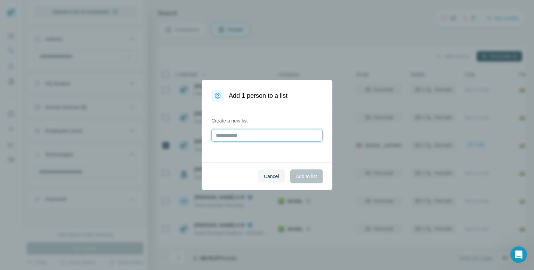
click at [274, 138] on input "text" at bounding box center [266, 135] width 111 height 13
click at [275, 175] on span "Cancel" at bounding box center [271, 176] width 15 height 7
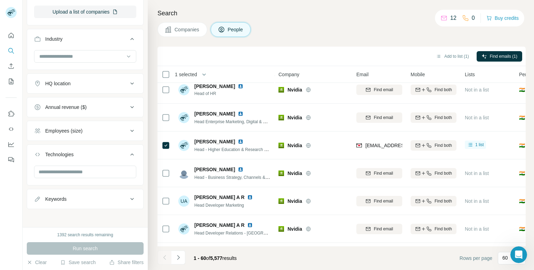
drag, startPoint x: 467, startPoint y: 53, endPoint x: 447, endPoint y: 48, distance: 20.5
click at [426, 39] on div "Search Companies People Add to list (1) Find emails (1) 1 selected People Compa…" at bounding box center [341, 135] width 386 height 270
click at [452, 49] on div "Add to list (1) Find emails (1)" at bounding box center [342, 56] width 368 height 19
click at [449, 52] on button "Add to list (1)" at bounding box center [452, 56] width 43 height 10
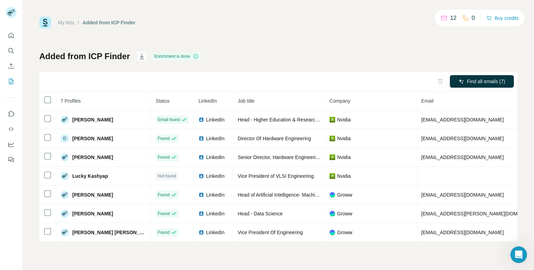
click at [143, 57] on icon "button" at bounding box center [141, 56] width 7 height 7
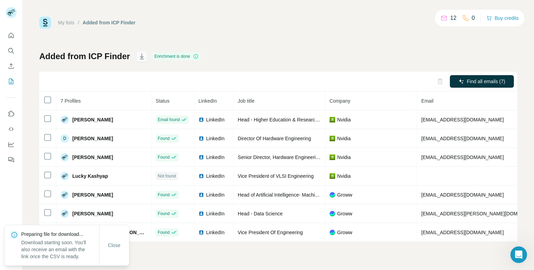
click at [139, 53] on icon "button" at bounding box center [141, 56] width 7 height 7
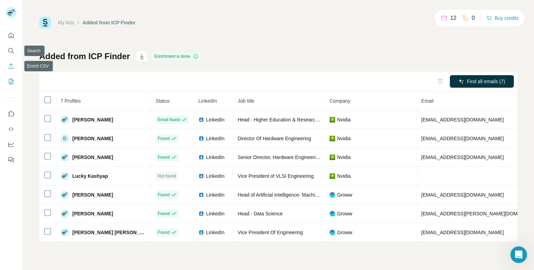
click at [13, 65] on icon "Enrich CSV" at bounding box center [11, 66] width 7 height 7
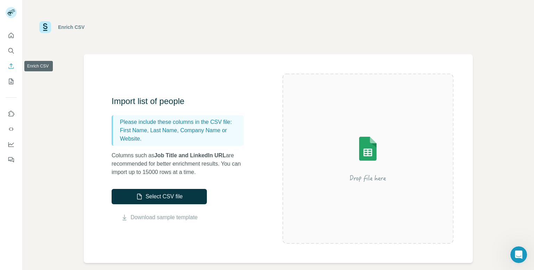
click at [8, 63] on icon "Enrich CSV" at bounding box center [11, 66] width 7 height 7
click at [15, 50] on button "Search" at bounding box center [11, 51] width 11 height 13
click at [4, 27] on div at bounding box center [11, 95] width 22 height 141
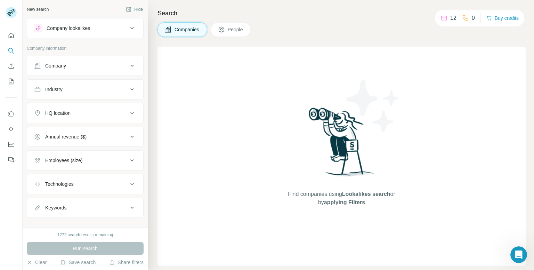
click at [8, 39] on button "Quick start" at bounding box center [11, 35] width 11 height 13
click at [14, 31] on button "Quick start" at bounding box center [11, 35] width 11 height 13
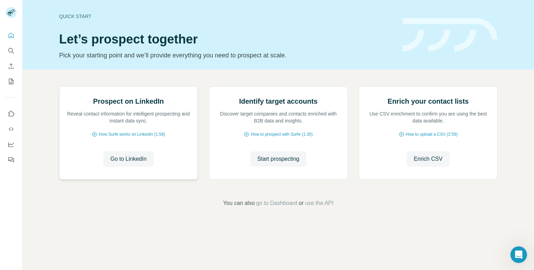
click at [97, 167] on div "Go to LinkedIn Go to LinkedIn" at bounding box center [128, 158] width 124 height 15
click at [119, 163] on span "Go to LinkedIn" at bounding box center [128, 159] width 36 height 8
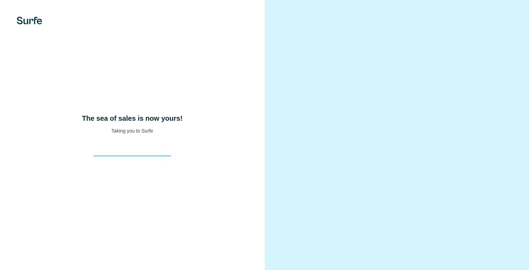
scroll to position [15, 0]
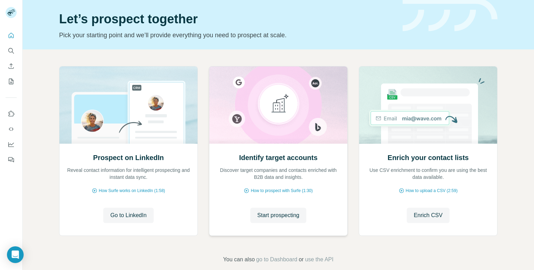
scroll to position [31, 0]
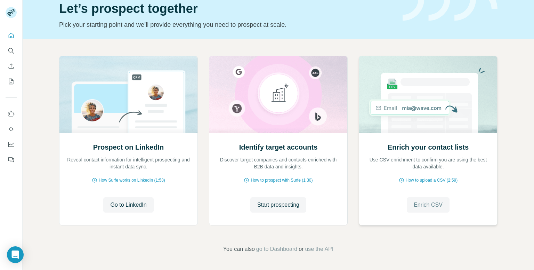
click at [423, 203] on span "Enrich CSV" at bounding box center [428, 205] width 29 height 8
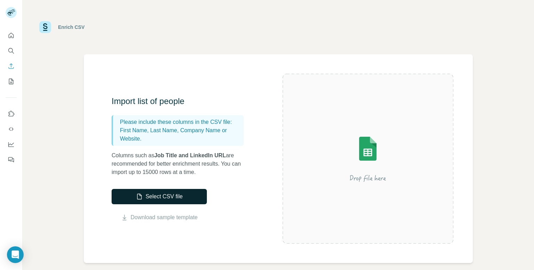
click at [137, 204] on button "Select CSV file" at bounding box center [159, 196] width 95 height 15
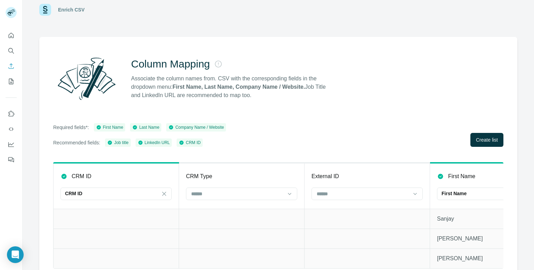
scroll to position [33, 0]
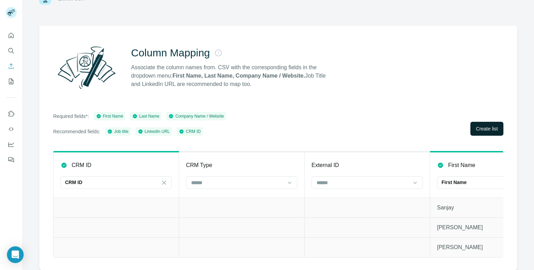
click at [487, 128] on button "Create list" at bounding box center [486, 129] width 33 height 14
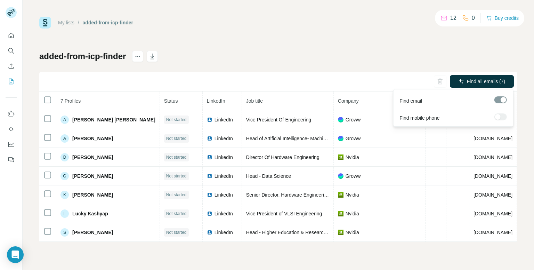
click at [468, 81] on span "Find all emails (7)" at bounding box center [486, 81] width 38 height 7
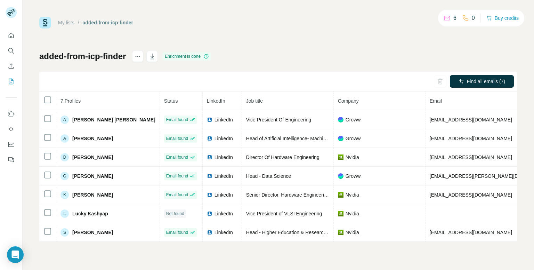
click at [11, 42] on nav at bounding box center [11, 58] width 11 height 58
click at [6, 50] on button "Search" at bounding box center [11, 51] width 11 height 13
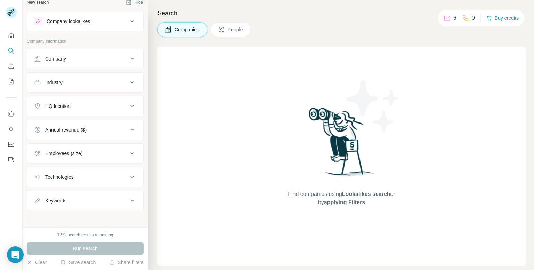
scroll to position [9, 0]
click at [97, 178] on button "Technologies" at bounding box center [85, 175] width 116 height 17
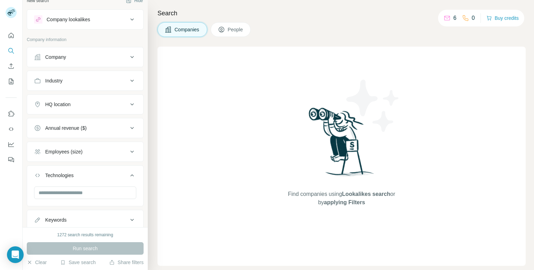
click at [97, 178] on button "Technologies" at bounding box center [85, 176] width 116 height 19
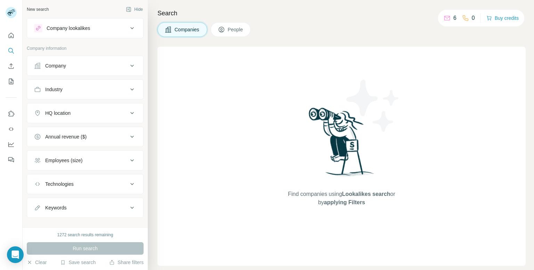
click at [74, 31] on div "Company lookalikes" at bounding box center [68, 28] width 43 height 7
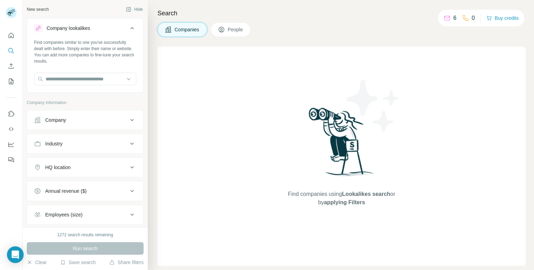
click at [59, 126] on button "Company" at bounding box center [85, 120] width 116 height 17
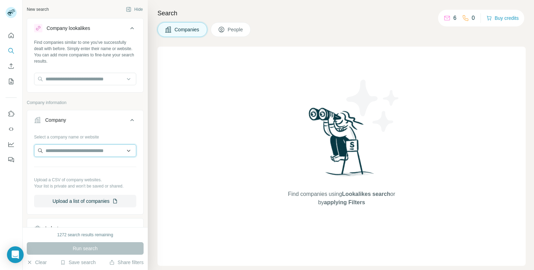
click at [65, 148] on input "text" at bounding box center [85, 150] width 102 height 13
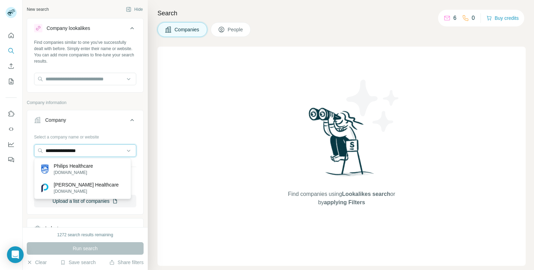
type input "**********"
click at [115, 170] on div "Philips Healthcare [DOMAIN_NAME]" at bounding box center [83, 169] width 94 height 19
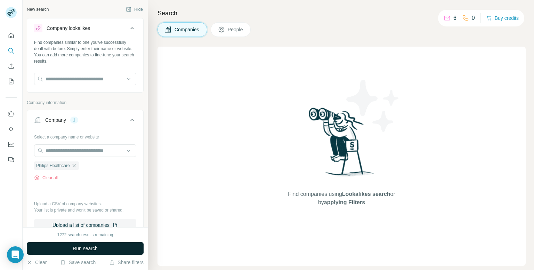
click at [68, 250] on button "Run search" at bounding box center [85, 248] width 117 height 13
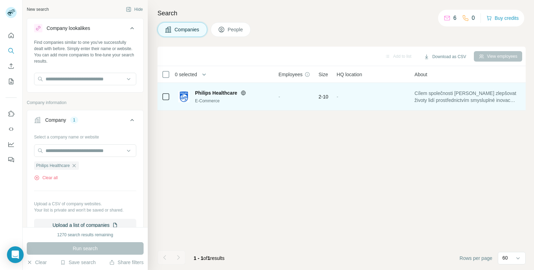
click at [209, 95] on span "Philips Healthcare" at bounding box center [216, 92] width 42 height 7
click at [168, 102] on div at bounding box center [166, 96] width 8 height 19
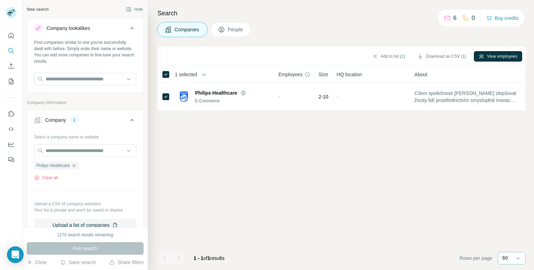
click at [505, 255] on p "60" at bounding box center [505, 257] width 6 height 7
click at [497, 55] on button "View employees" at bounding box center [498, 56] width 48 height 10
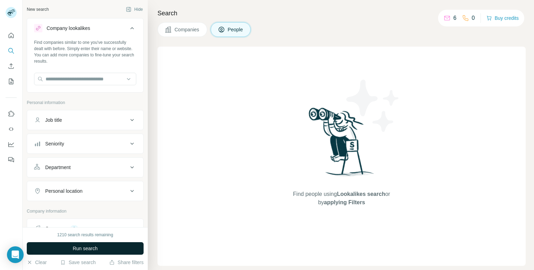
click at [85, 248] on span "Run search" at bounding box center [85, 248] width 25 height 7
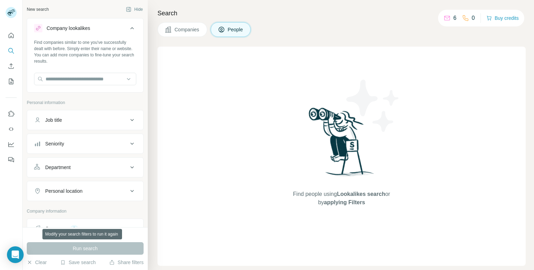
click at [85, 248] on div "Run search" at bounding box center [85, 248] width 117 height 13
click at [188, 26] on span "Companies" at bounding box center [187, 29] width 25 height 7
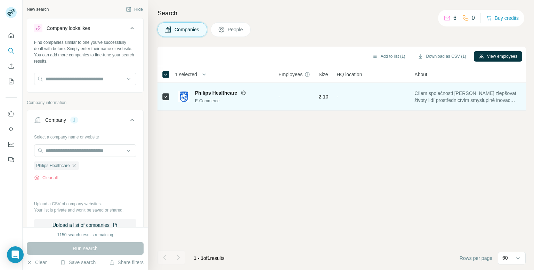
click at [187, 98] on img at bounding box center [183, 96] width 11 height 11
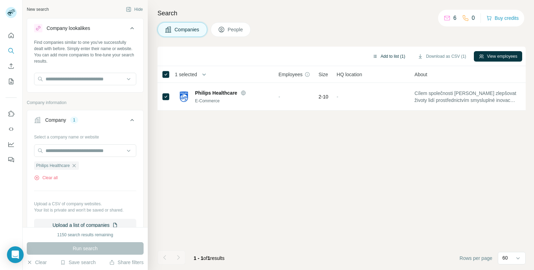
click at [391, 56] on button "Add to list (1)" at bounding box center [389, 56] width 43 height 10
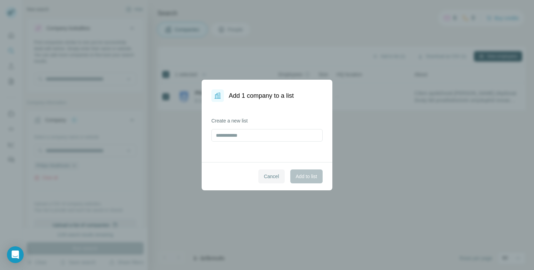
click at [274, 179] on span "Cancel" at bounding box center [271, 176] width 15 height 7
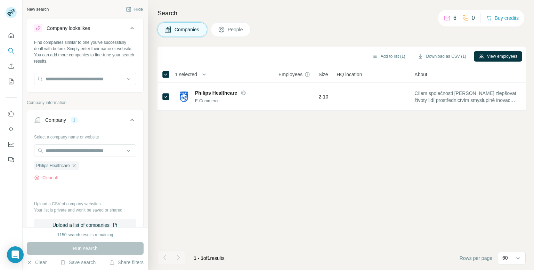
click at [208, 253] on div "1 - 1 of 1 results" at bounding box center [209, 257] width 42 height 15
click at [183, 177] on div "Add to list (1) Download as CSV (1) View employees 1 selected Companies Employe…" at bounding box center [342, 158] width 368 height 223
click at [130, 120] on icon at bounding box center [131, 120] width 3 height 2
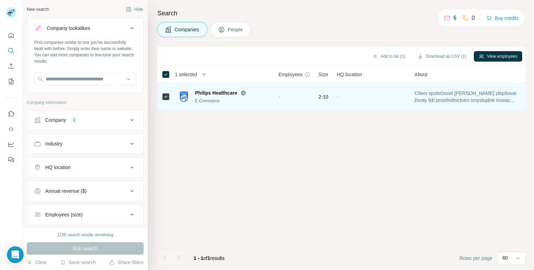
click at [172, 98] on td at bounding box center [166, 97] width 17 height 28
click at [160, 97] on td at bounding box center [166, 97] width 17 height 28
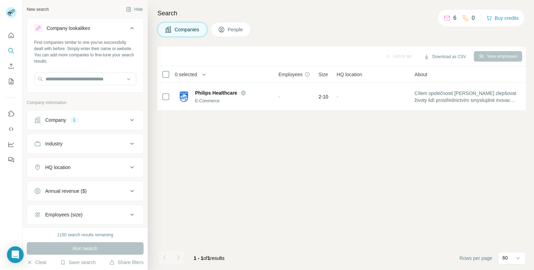
click at [128, 119] on icon at bounding box center [132, 120] width 8 height 8
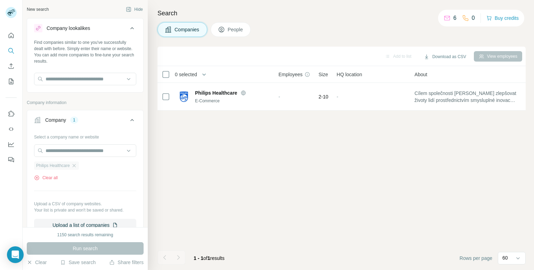
click at [70, 166] on span "Philips Healthcare" at bounding box center [53, 165] width 34 height 6
click at [74, 163] on icon "button" at bounding box center [74, 166] width 6 height 6
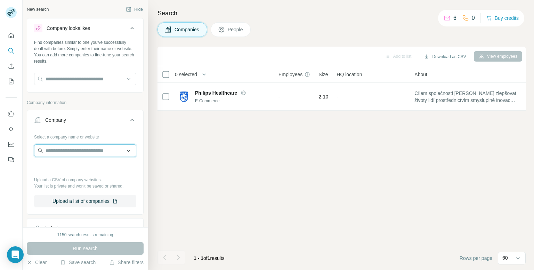
click at [81, 153] on input "text" at bounding box center [85, 150] width 102 height 13
